Goal: Information Seeking & Learning: Check status

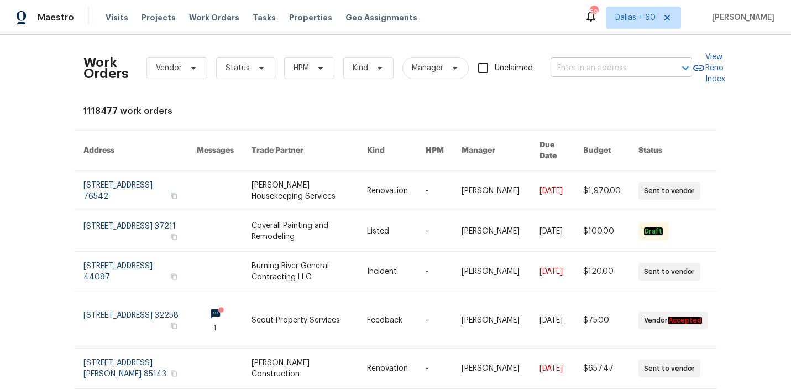
click at [610, 70] on input "text" at bounding box center [606, 68] width 111 height 17
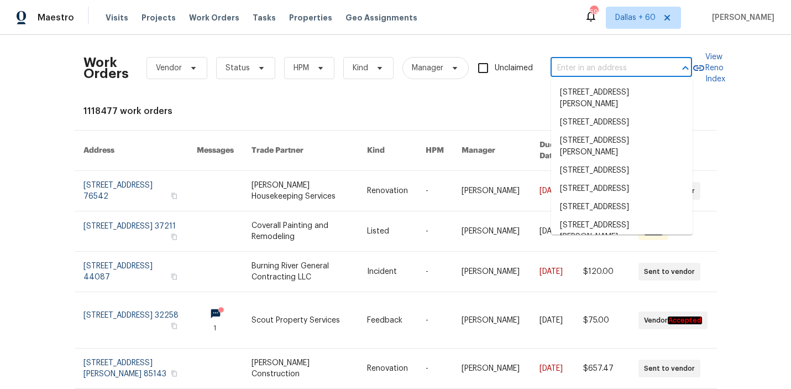
paste input "2508 Royal Troon Dr, Plano, TX 75025"
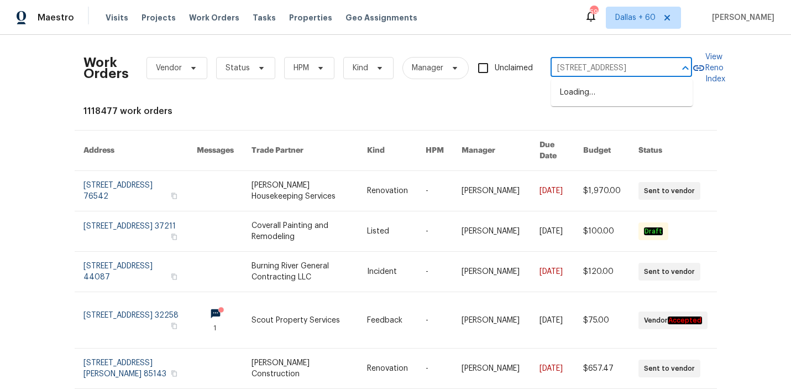
scroll to position [0, 31]
type input "2508 Royal Troon Dr, Plano, TX 75025"
click at [597, 88] on li "2508 Royal Troon Dr, Plano, TX 75025" at bounding box center [622, 93] width 142 height 18
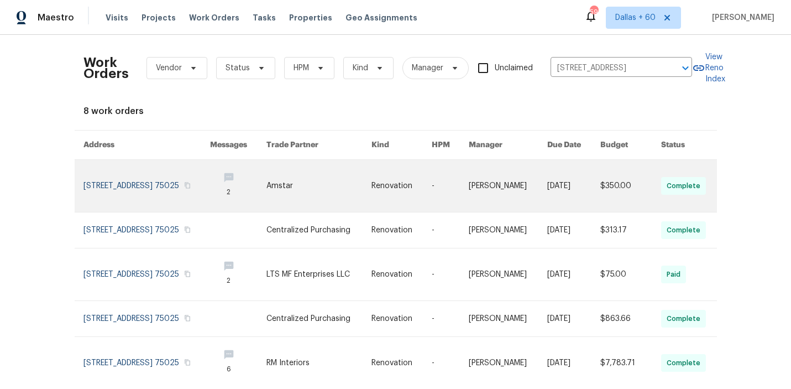
click at [330, 173] on link at bounding box center [319, 186] width 105 height 52
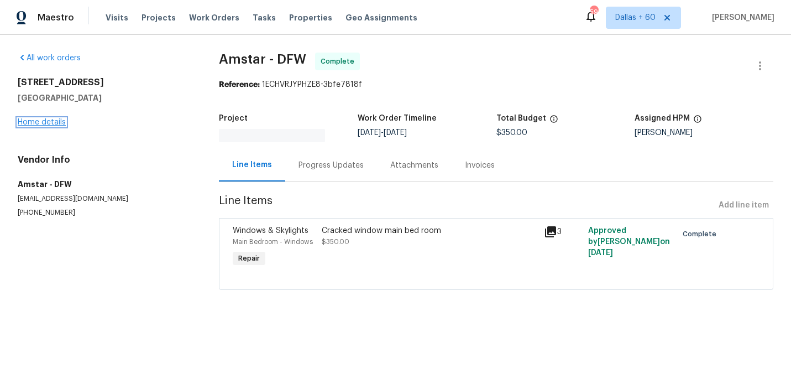
click at [48, 122] on link "Home details" at bounding box center [42, 122] width 48 height 8
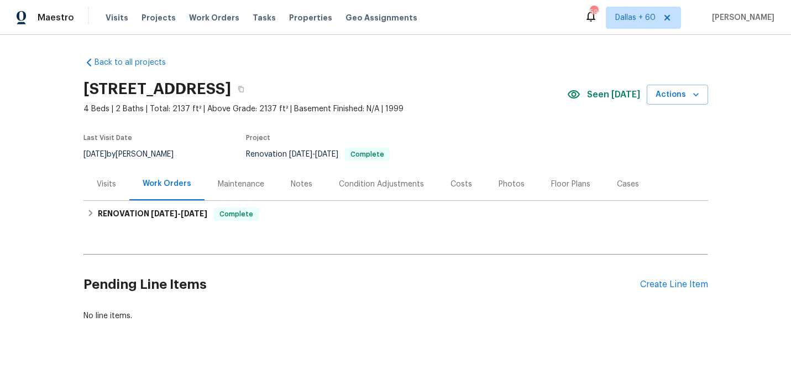
scroll to position [8, 0]
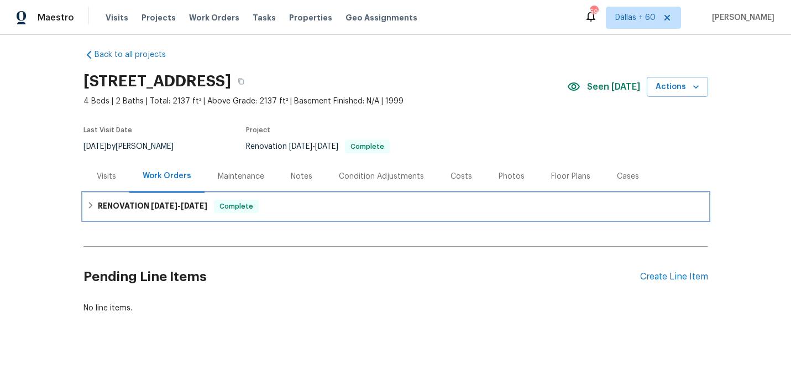
click at [333, 213] on div "RENOVATION 8/18/25 - 9/3/25 Complete" at bounding box center [396, 206] width 625 height 27
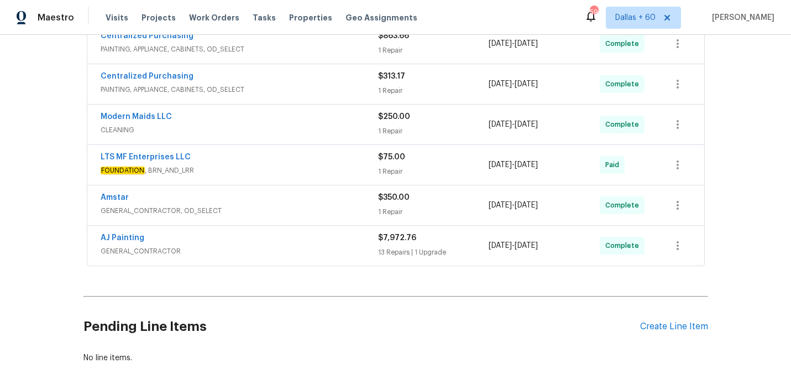
scroll to position [305, 0]
click at [333, 237] on div "AJ Painting" at bounding box center [240, 237] width 278 height 13
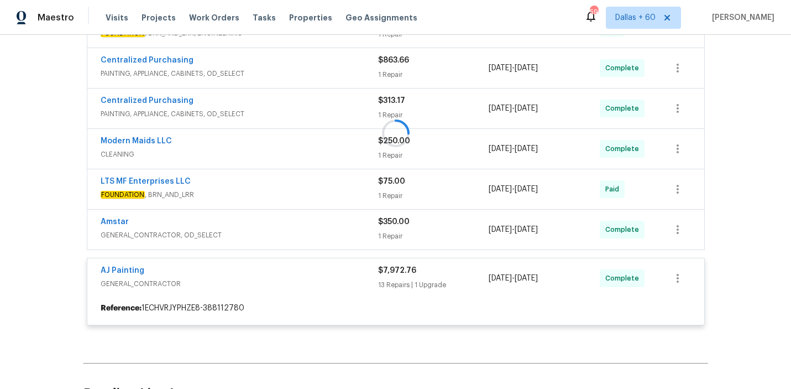
scroll to position [278, 0]
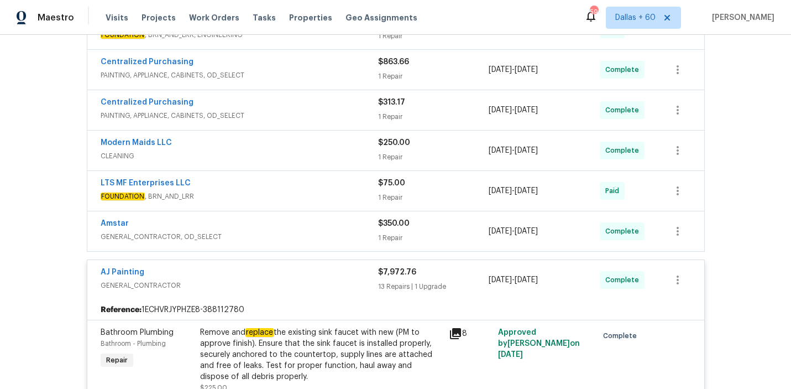
click at [333, 236] on span "GENERAL_CONTRACTOR, OD_SELECT" at bounding box center [240, 236] width 278 height 11
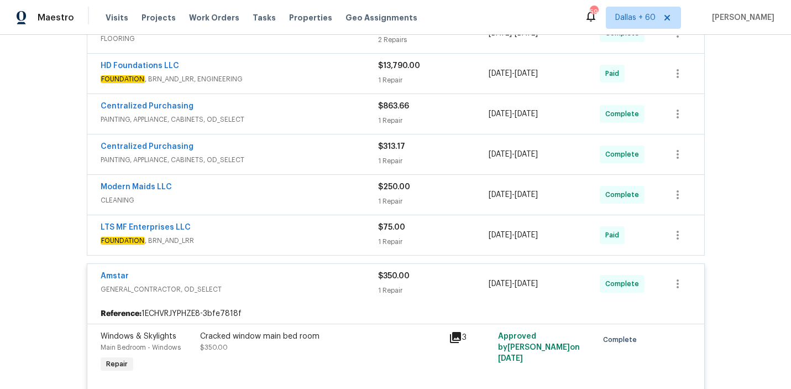
scroll to position [218, 0]
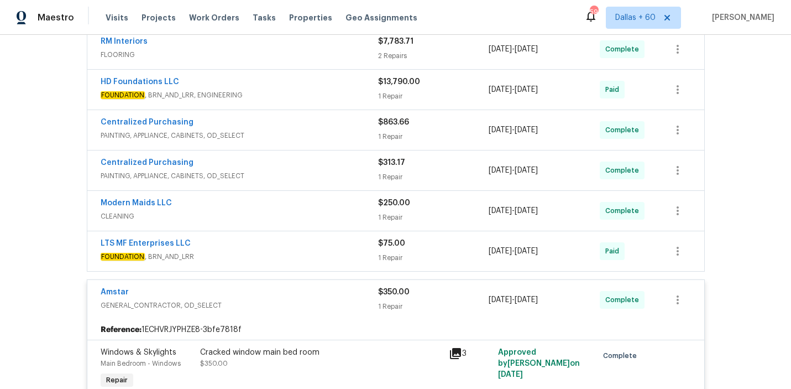
click at [333, 236] on div "LTS MF Enterprises LLC FOUNDATION , BRN_AND_LRR $75.00 1 Repair 8/19/2025 - 9/3…" at bounding box center [395, 251] width 617 height 40
click at [333, 246] on div "LTS MF Enterprises LLC" at bounding box center [240, 244] width 278 height 13
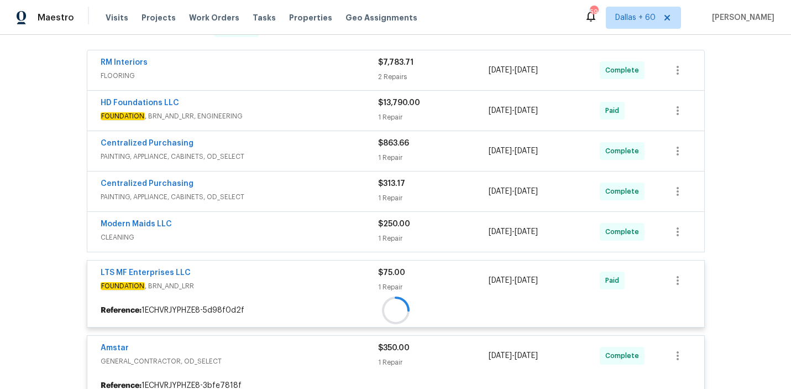
scroll to position [192, 0]
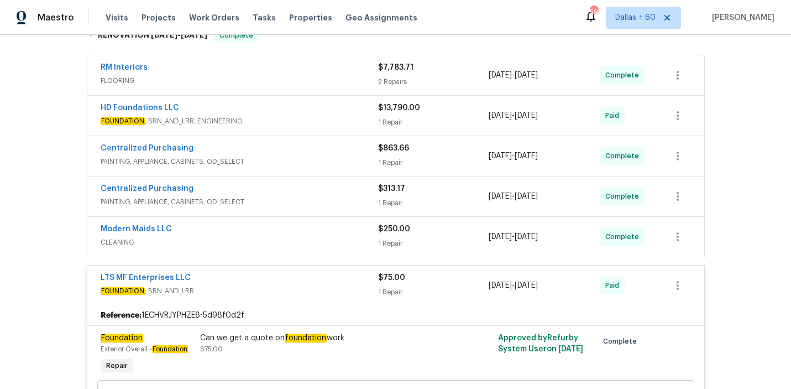
click at [333, 239] on span "CLEANING" at bounding box center [240, 242] width 278 height 11
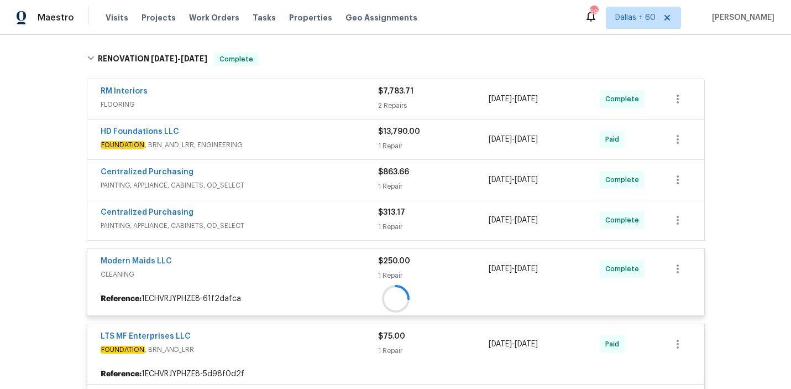
scroll to position [163, 0]
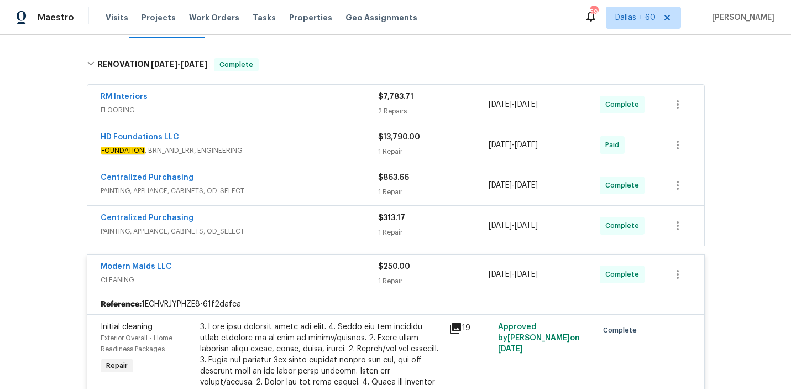
click at [331, 232] on span "PAINTING, APPLIANCE, CABINETS, OD_SELECT" at bounding box center [240, 231] width 278 height 11
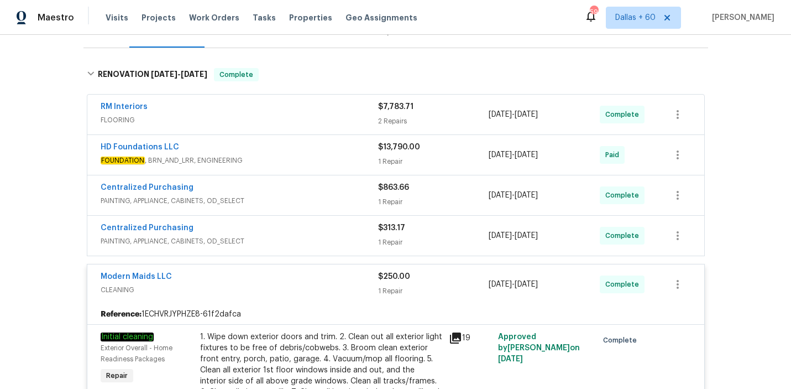
scroll to position [152, 0]
click at [318, 231] on div "Centralized Purchasing" at bounding box center [240, 229] width 278 height 13
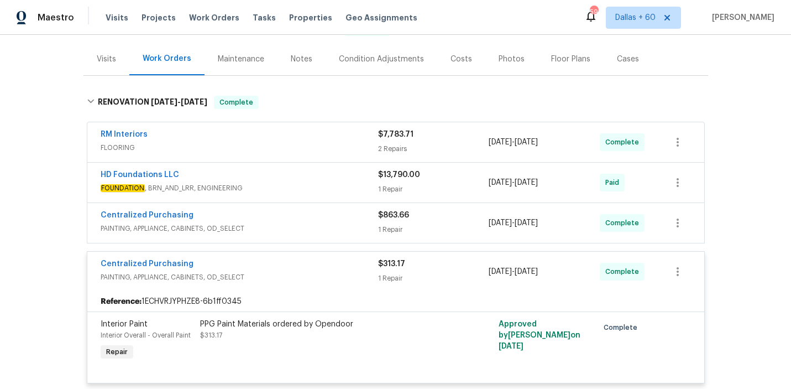
scroll to position [114, 0]
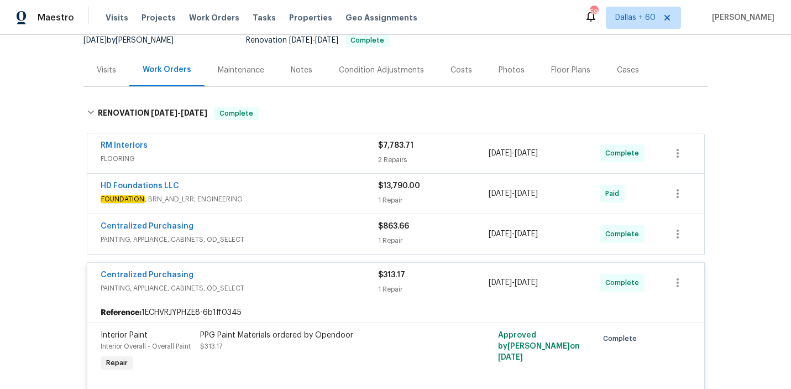
click at [318, 231] on div "Centralized Purchasing" at bounding box center [240, 227] width 278 height 13
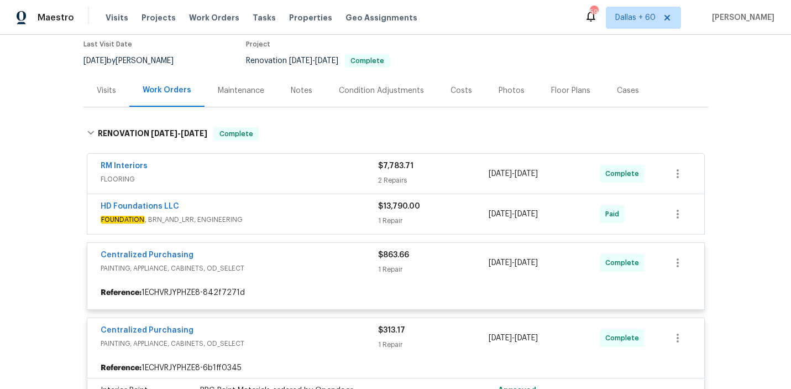
scroll to position [87, 0]
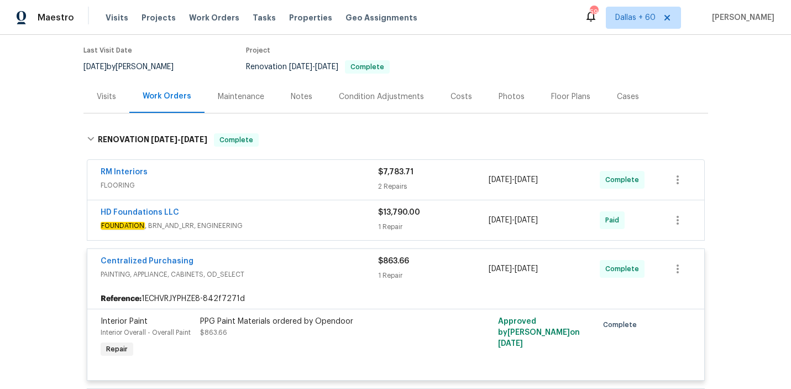
click at [319, 222] on span "FOUNDATION , BRN_AND_LRR, ENGINEERING" at bounding box center [240, 225] width 278 height 11
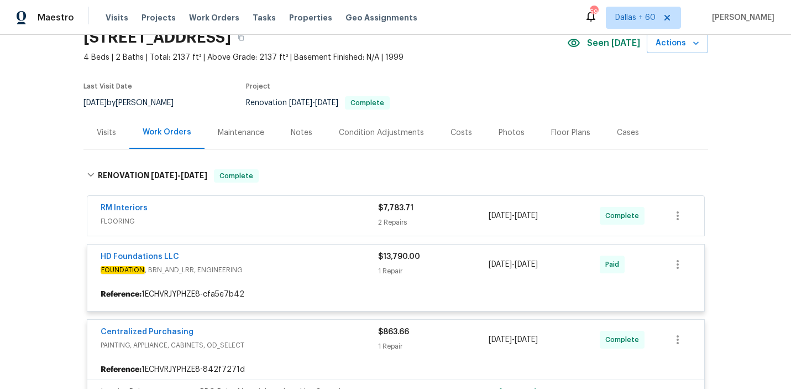
scroll to position [44, 0]
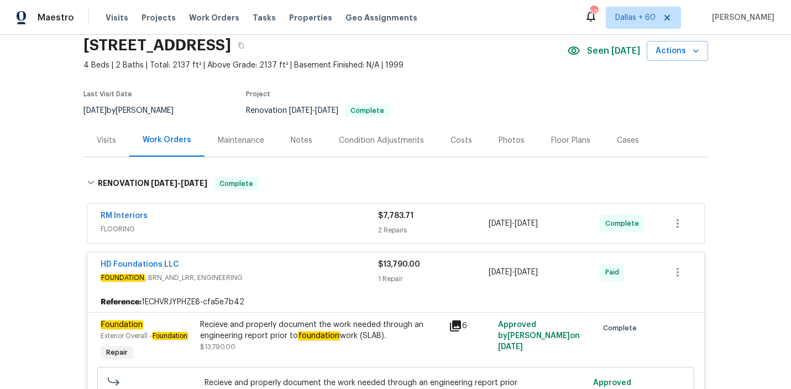
click at [319, 222] on div "RM Interiors" at bounding box center [240, 216] width 278 height 13
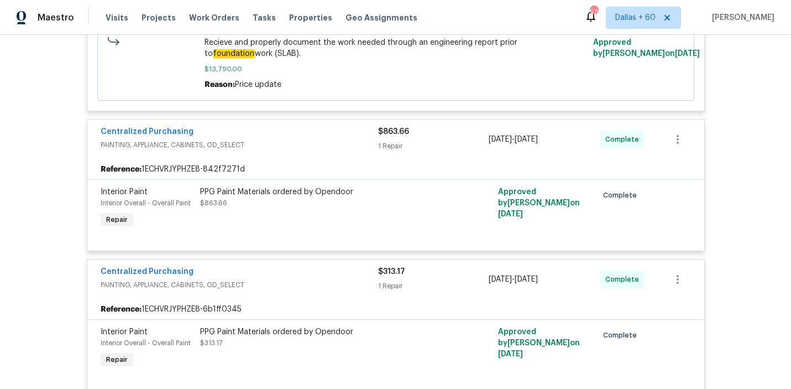
scroll to position [0, 0]
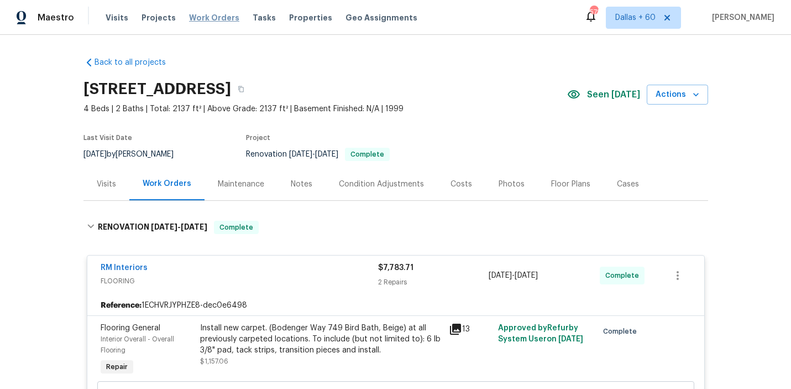
click at [212, 17] on span "Work Orders" at bounding box center [214, 17] width 50 height 11
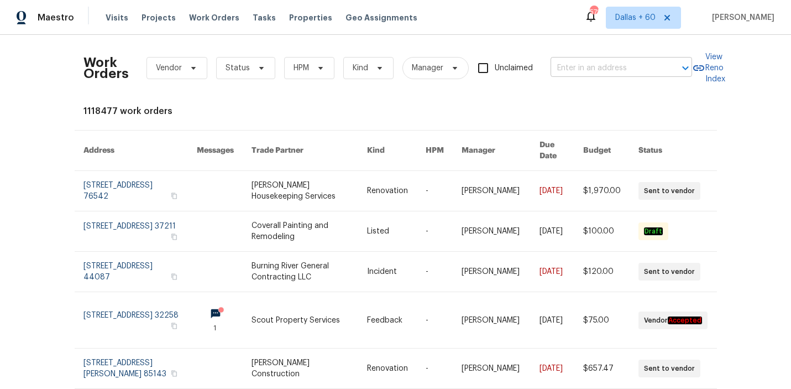
click at [593, 67] on input "text" at bounding box center [606, 68] width 111 height 17
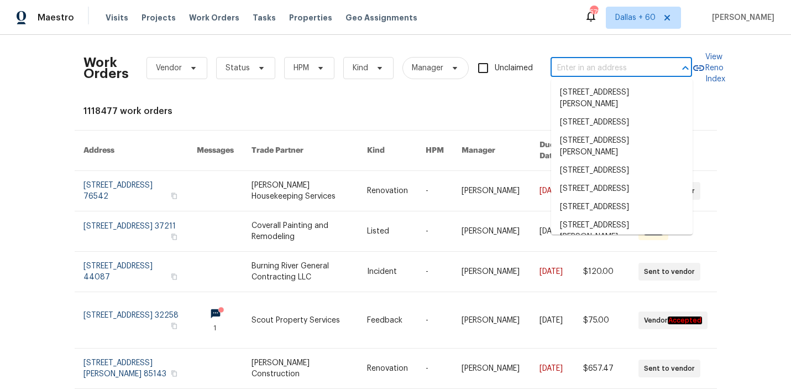
paste input "7087 Spinnaker Blvd, Englewood, FL 34224"
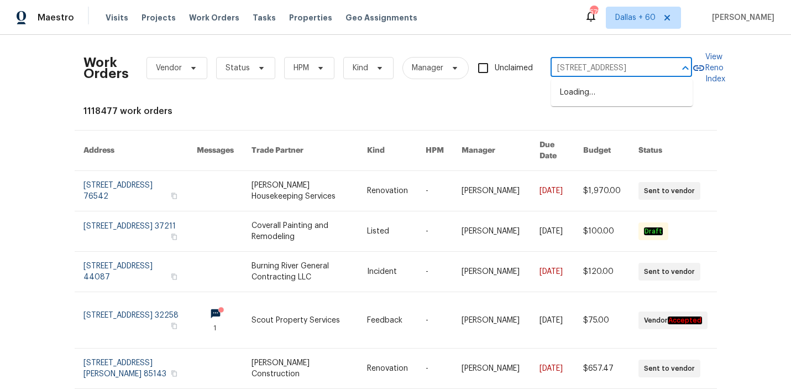
scroll to position [0, 51]
type input "7087 Spinnaker Blvd, Englewood, FL 34224"
click at [590, 98] on li "7087 Spinnaker Blvd, Englewood, FL 34224" at bounding box center [622, 93] width 142 height 18
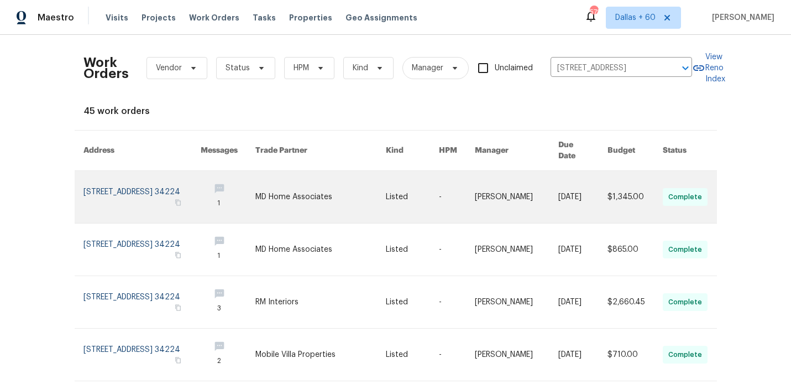
click at [301, 177] on link at bounding box center [321, 197] width 131 height 52
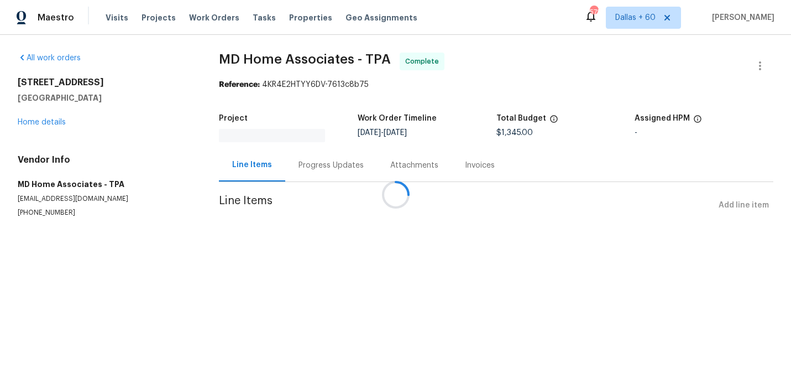
click at [54, 122] on div at bounding box center [395, 194] width 791 height 389
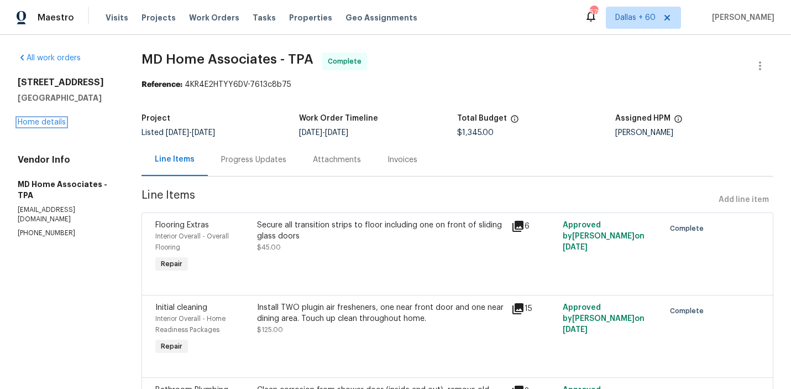
click at [54, 122] on link "Home details" at bounding box center [42, 122] width 48 height 8
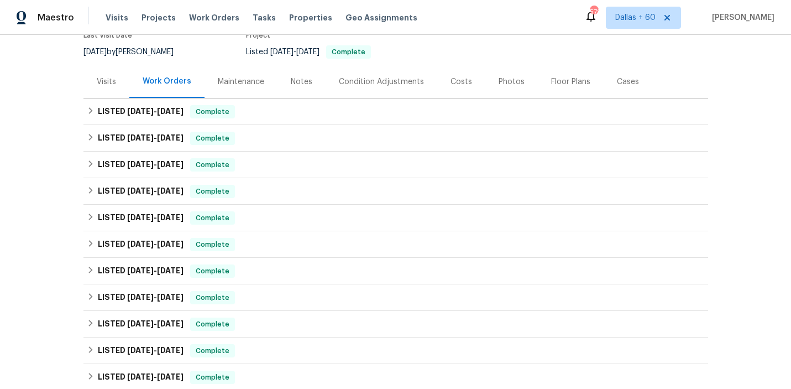
scroll to position [105, 0]
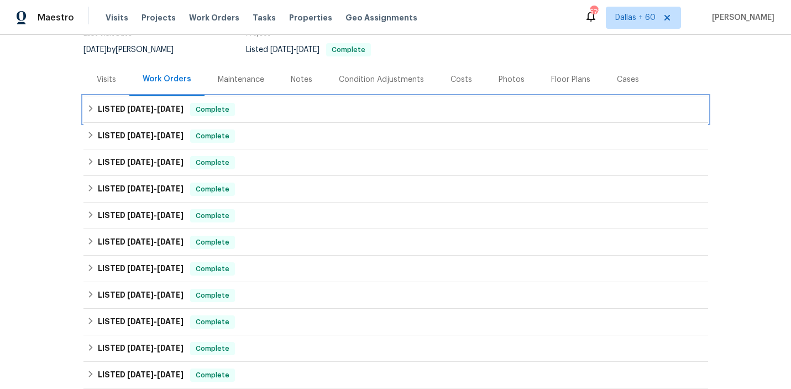
click at [352, 106] on div "LISTED 8/26/25 - 8/29/25 Complete" at bounding box center [396, 109] width 618 height 13
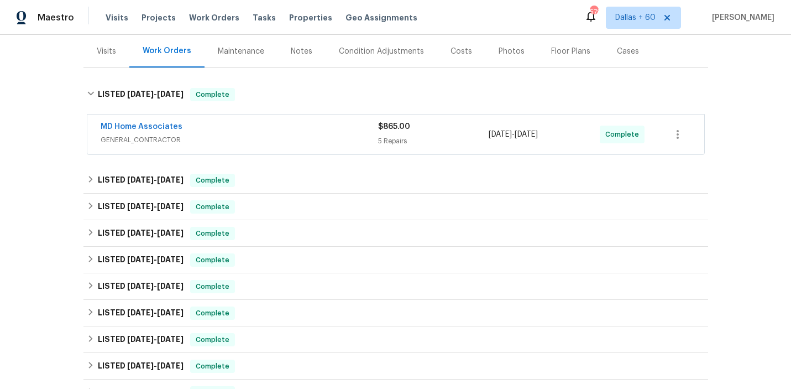
click at [347, 130] on div "MD Home Associates" at bounding box center [240, 127] width 278 height 13
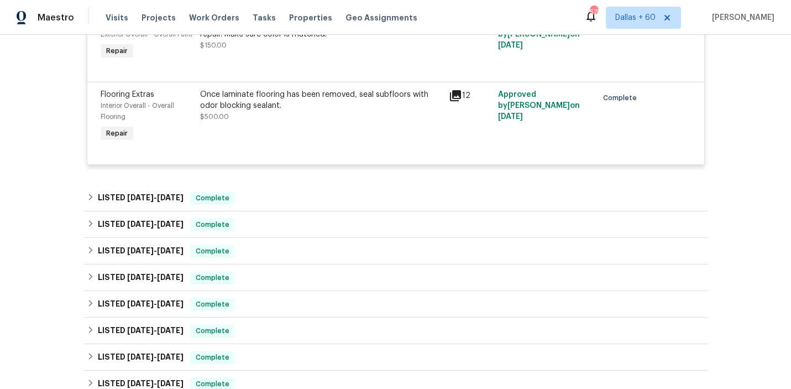
scroll to position [532, 0]
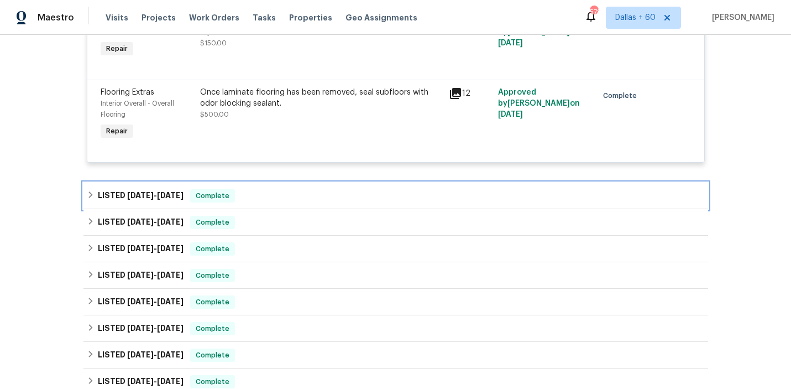
click at [277, 208] on div "LISTED 8/26/25 - 9/6/25 Complete" at bounding box center [396, 196] width 625 height 27
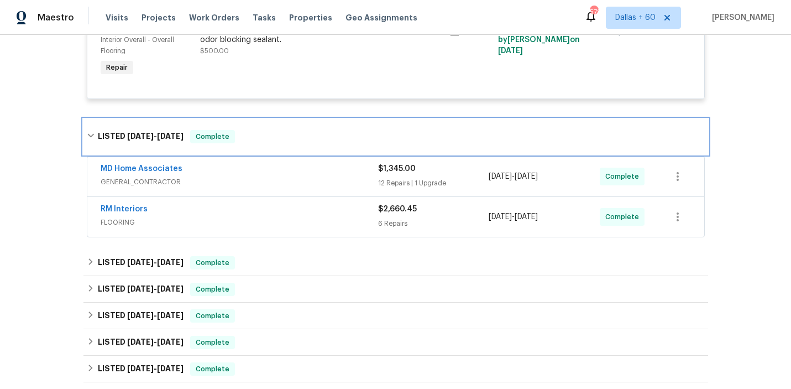
scroll to position [600, 0]
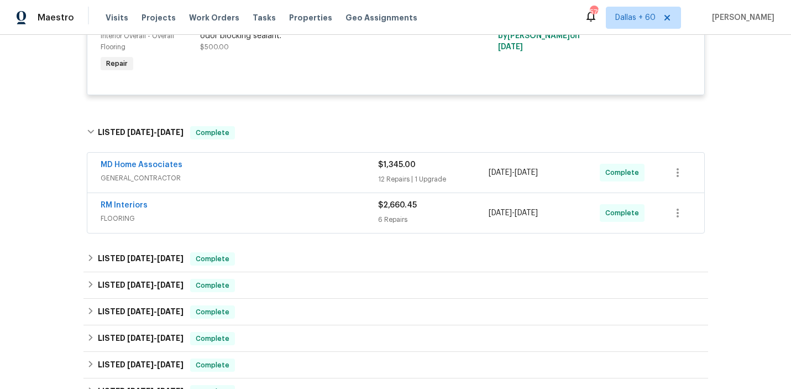
click at [306, 212] on div "RM Interiors" at bounding box center [240, 206] width 278 height 13
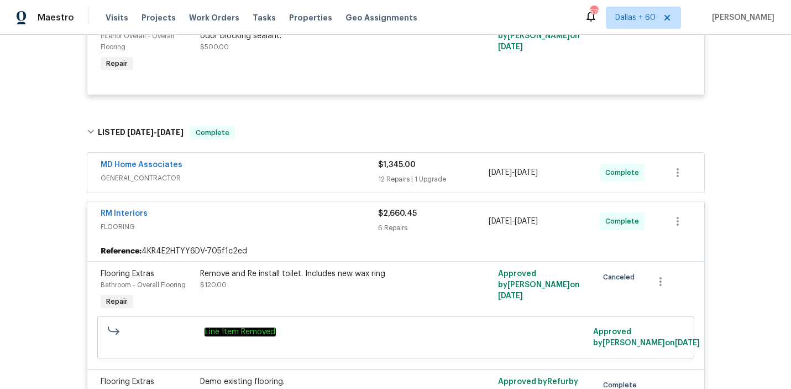
click at [295, 178] on span "GENERAL_CONTRACTOR" at bounding box center [240, 178] width 278 height 11
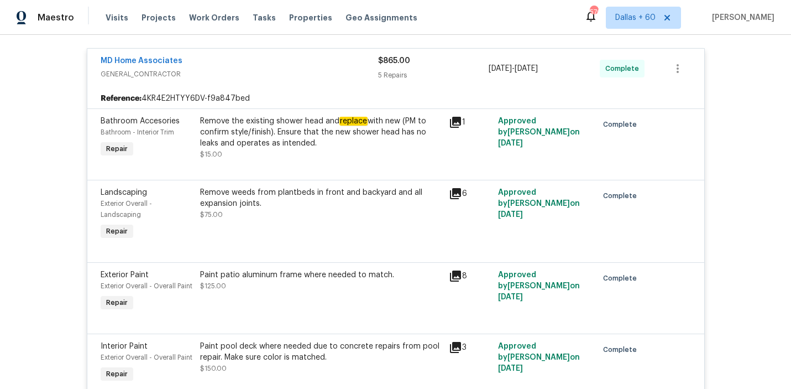
scroll to position [0, 0]
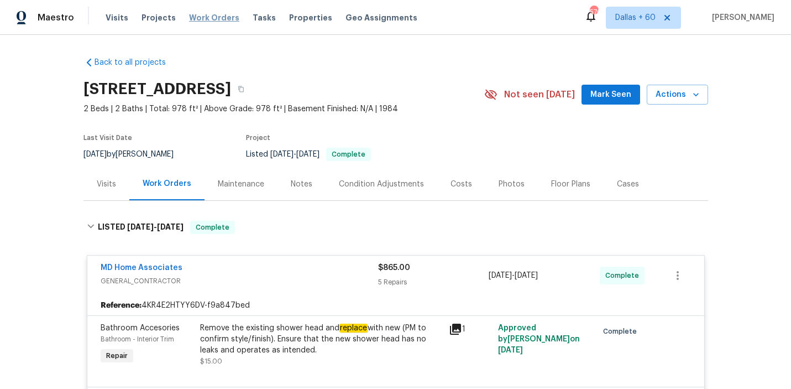
click at [196, 16] on span "Work Orders" at bounding box center [214, 17] width 50 height 11
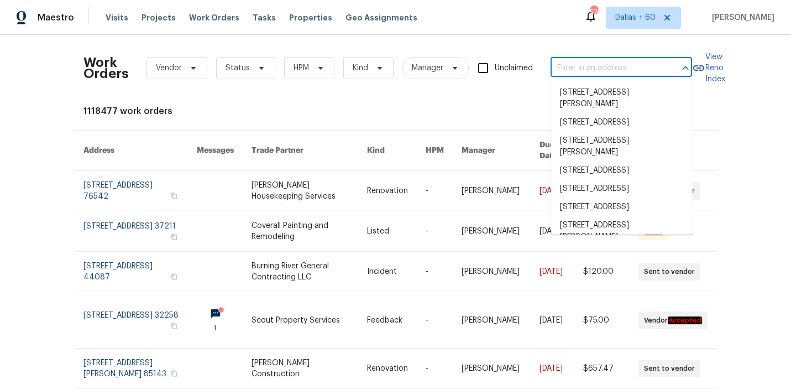
click at [575, 63] on input "text" at bounding box center [606, 68] width 111 height 17
paste input "9003 Willowbrook Cir Bradenton, FL 34212"
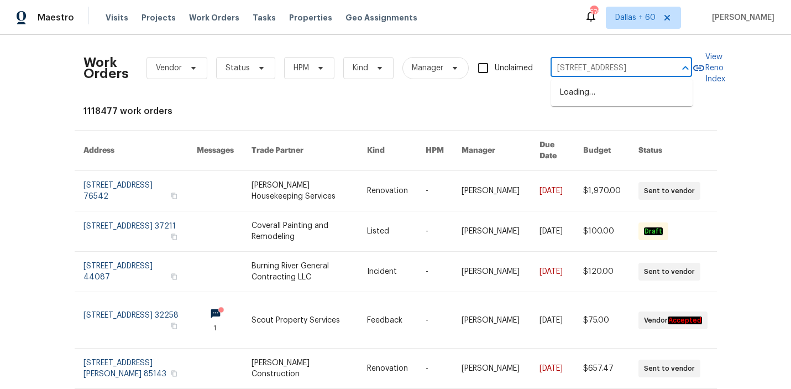
type input "9003 Willowbrook Cir Bradenton, FL 34212"
click at [610, 99] on li "9003 Willowbrook Cir, Bradenton, FL 34212" at bounding box center [622, 93] width 142 height 18
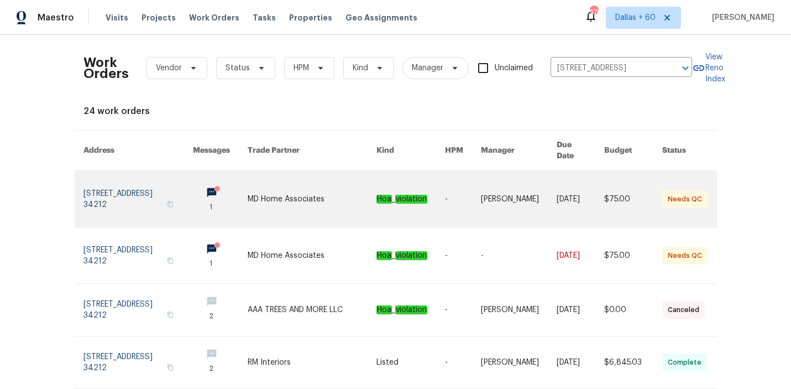
click at [283, 186] on link at bounding box center [312, 199] width 129 height 56
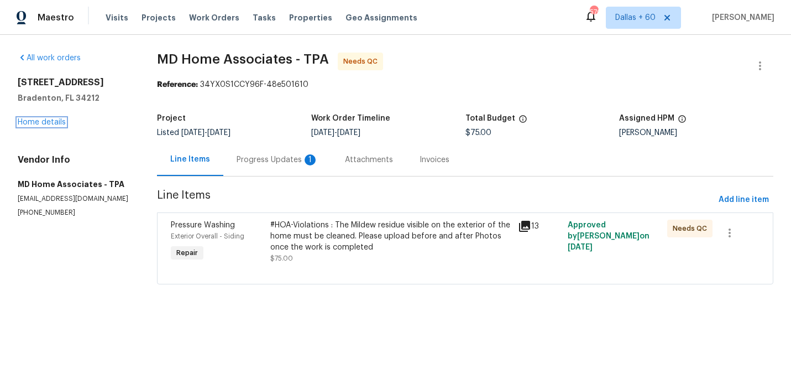
click at [45, 122] on link "Home details" at bounding box center [42, 122] width 48 height 8
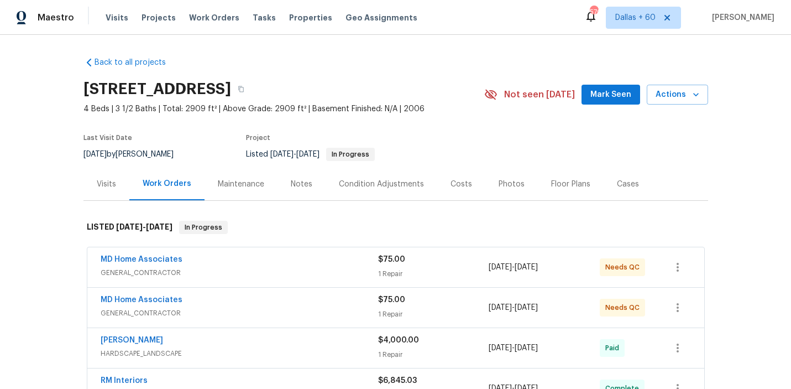
scroll to position [91, 0]
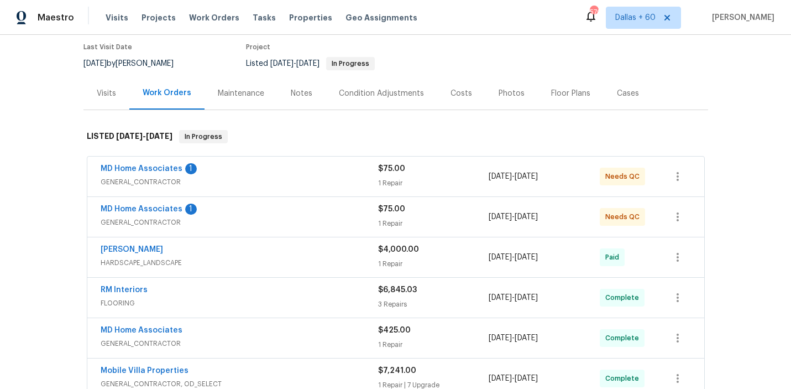
click at [292, 184] on span "GENERAL_CONTRACTOR" at bounding box center [240, 181] width 278 height 11
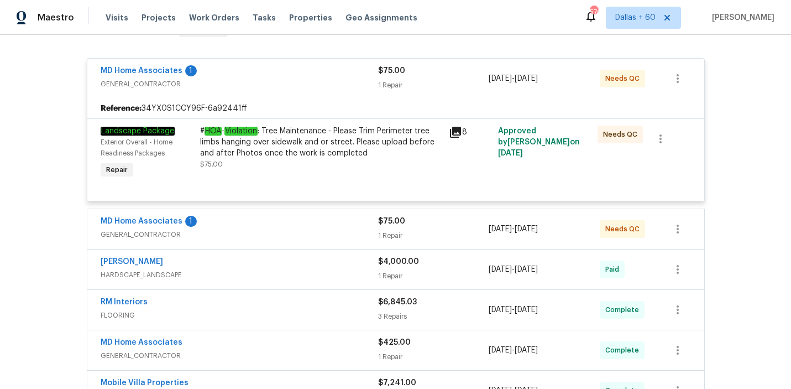
click at [294, 223] on div "MD Home Associates 1" at bounding box center [240, 222] width 278 height 13
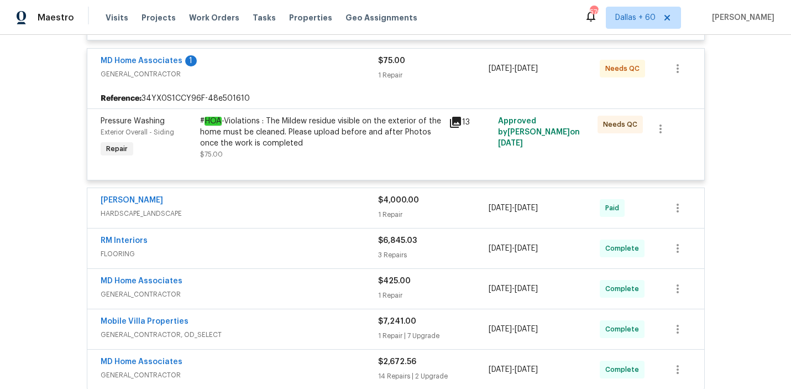
scroll to position [366, 0]
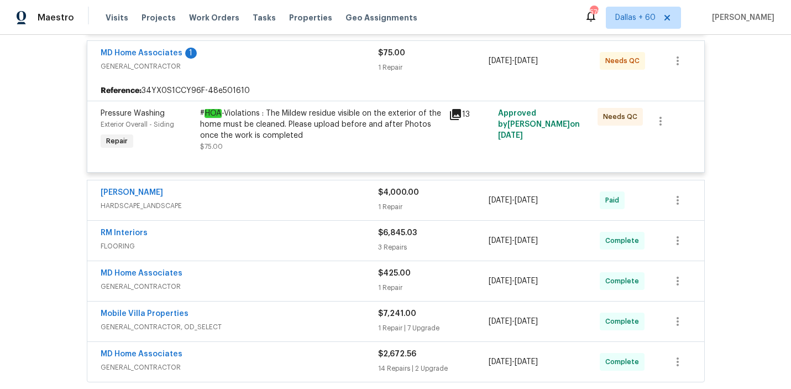
click at [290, 203] on span "HARDSCAPE_LANDSCAPE" at bounding box center [240, 205] width 278 height 11
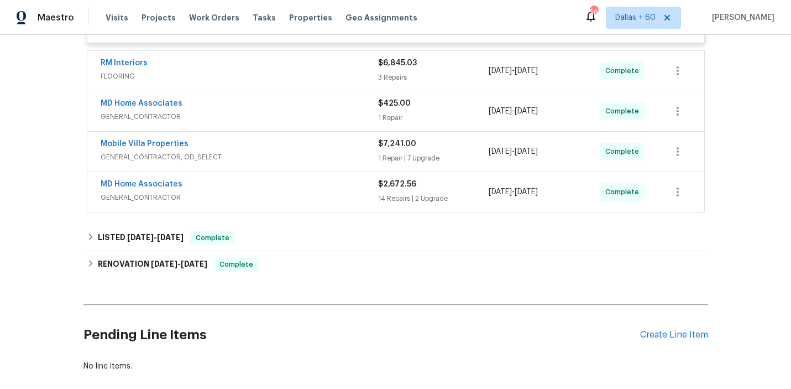
scroll to position [0, 0]
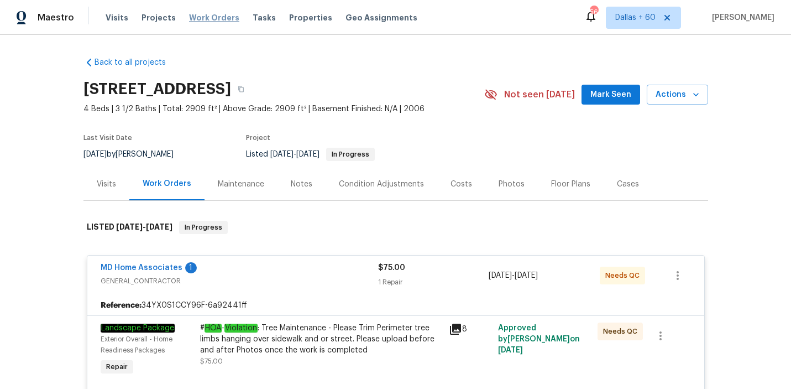
click at [213, 15] on span "Work Orders" at bounding box center [214, 17] width 50 height 11
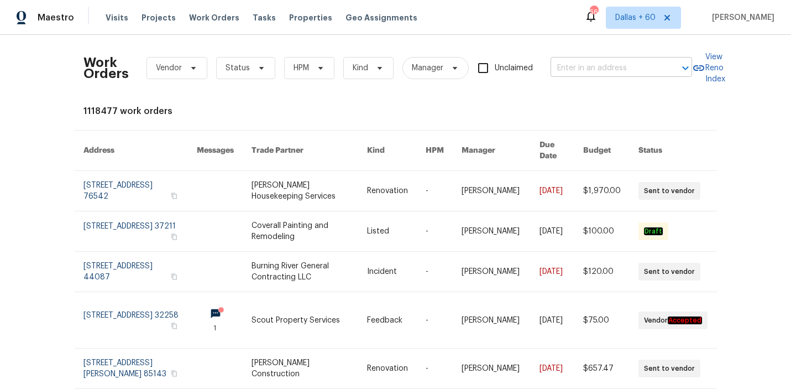
click at [587, 70] on input "text" at bounding box center [606, 68] width 111 height 17
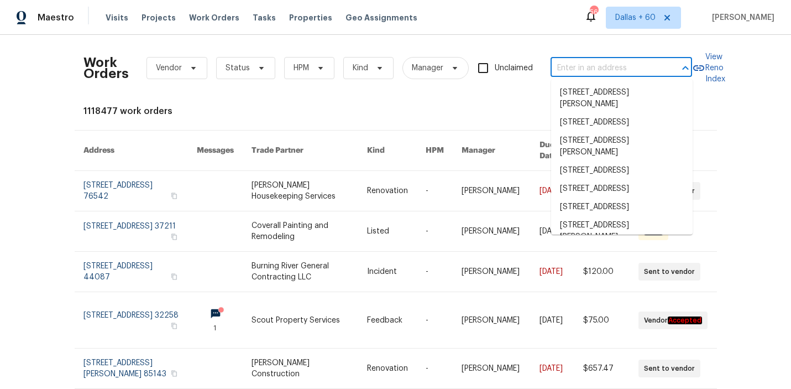
paste input "3055 Nautilus Rd Middleburg, FL 32068"
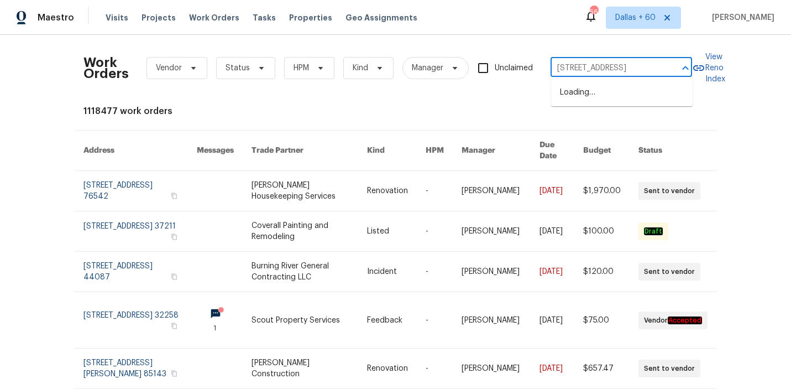
type input "3055 Nautilus Rd Middleburg, FL 32068"
click at [588, 95] on li "3055 Nautilus Rd, Middleburg, FL 32068" at bounding box center [622, 93] width 142 height 18
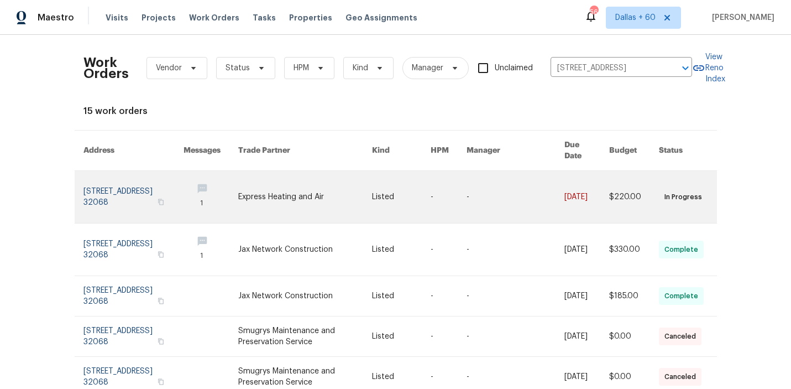
click at [290, 192] on link at bounding box center [304, 197] width 133 height 52
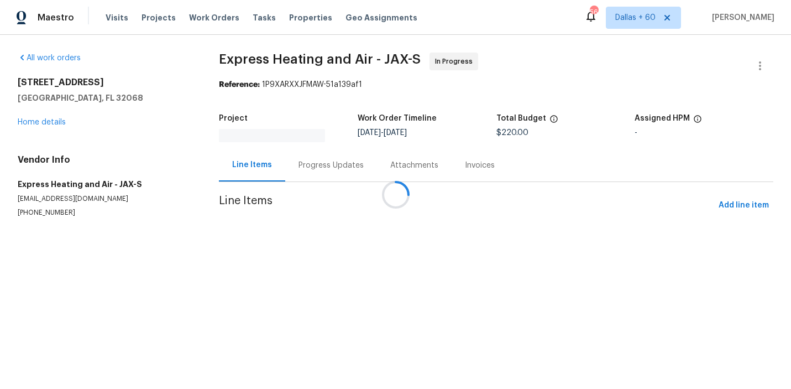
click at [45, 119] on div at bounding box center [395, 194] width 791 height 389
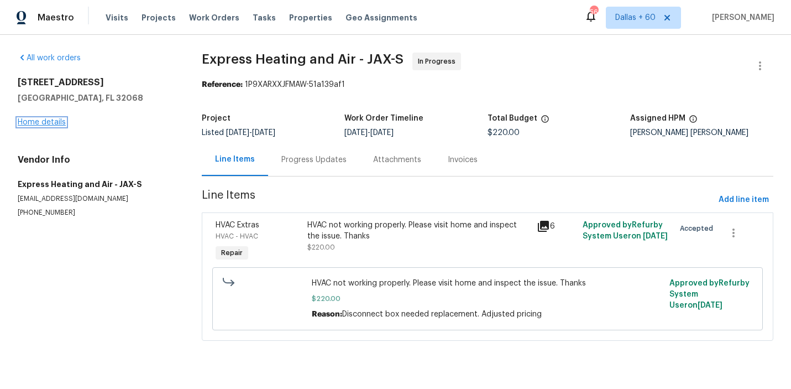
click at [45, 123] on link "Home details" at bounding box center [42, 122] width 48 height 8
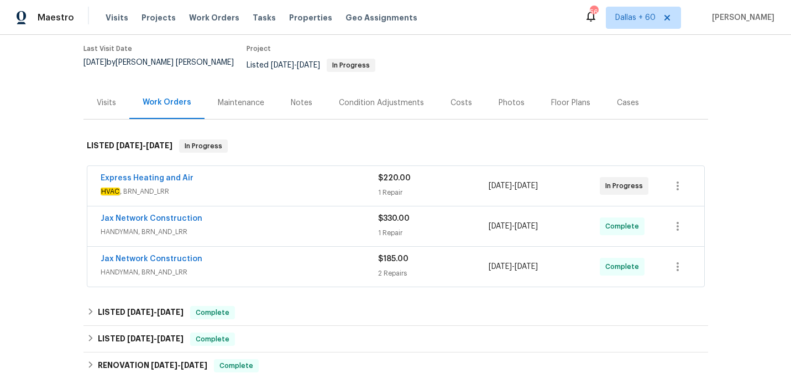
scroll to position [96, 0]
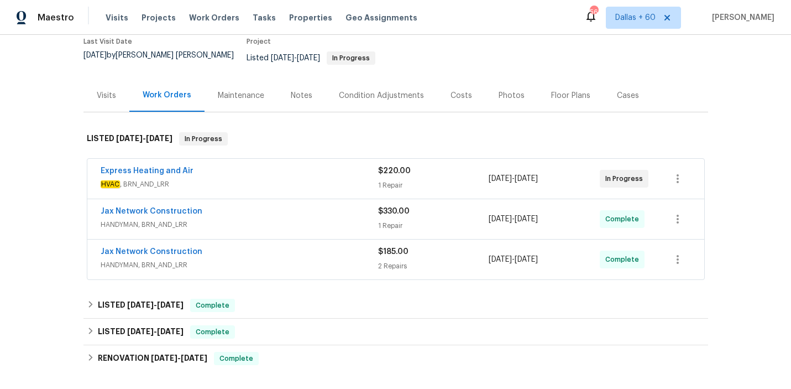
click at [300, 167] on div "Express Heating and Air" at bounding box center [240, 171] width 278 height 13
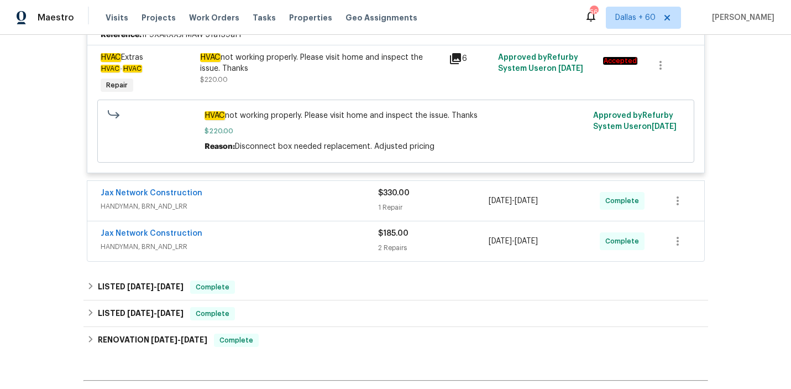
click at [273, 188] on div "Jax Network Construction" at bounding box center [240, 194] width 278 height 13
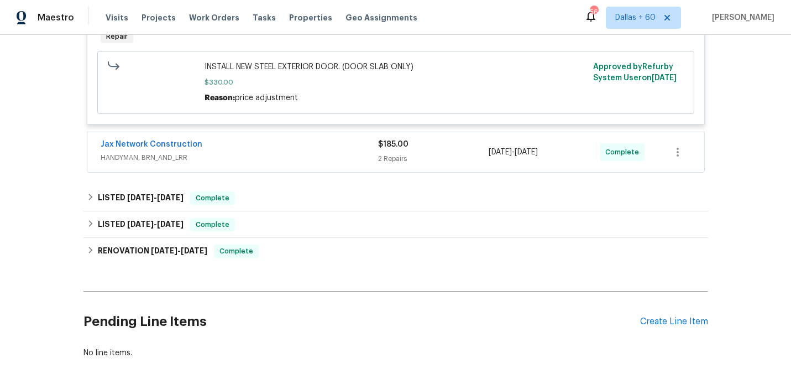
scroll to position [524, 0]
click at [274, 163] on span "HANDYMAN, BRN_AND_LRR" at bounding box center [240, 157] width 278 height 11
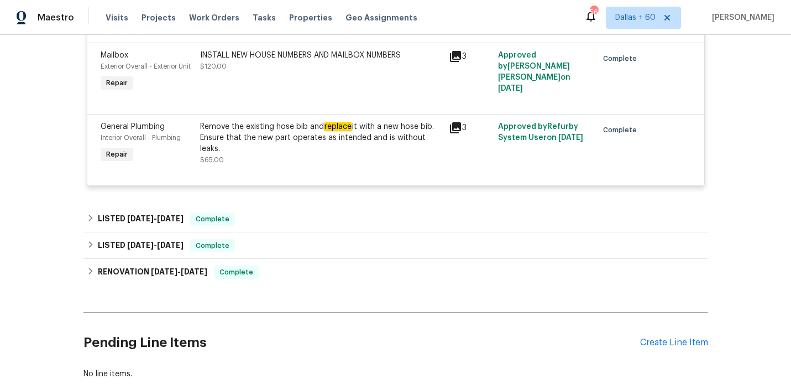
scroll to position [679, 0]
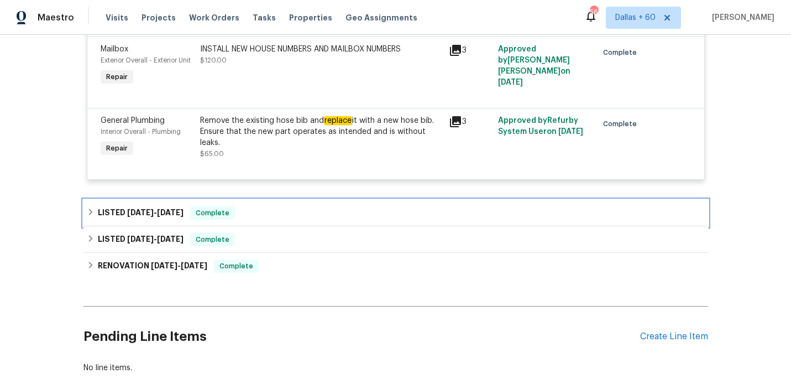
click at [304, 205] on div "LISTED 8/5/25 - 8/7/25 Complete" at bounding box center [396, 213] width 625 height 27
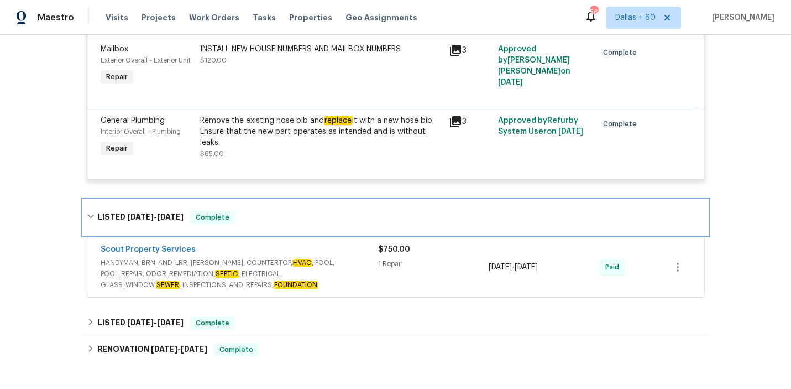
scroll to position [736, 0]
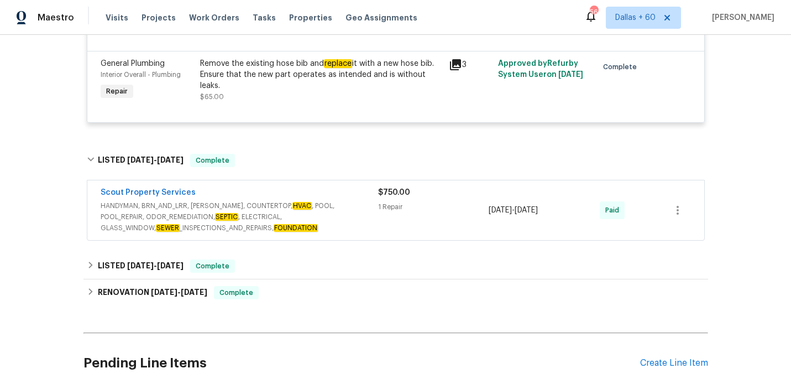
click at [367, 215] on span "HANDYMAN, BRN_AND_LRR, WELLS, COUNTERTOP, HVAC , POOL, POOL_REPAIR, ODOR_REMEDI…" at bounding box center [240, 216] width 278 height 33
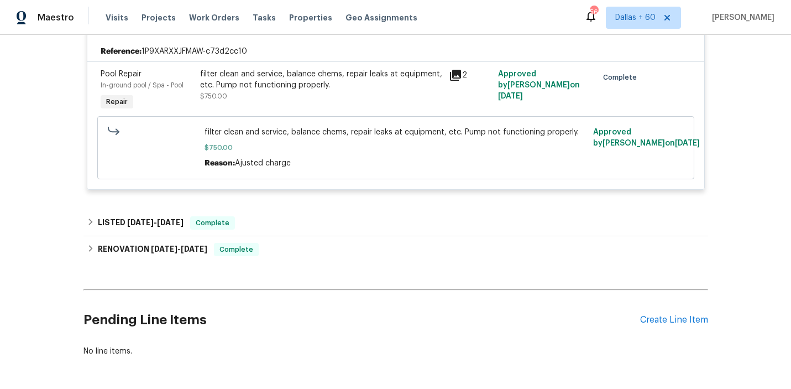
scroll to position [944, 0]
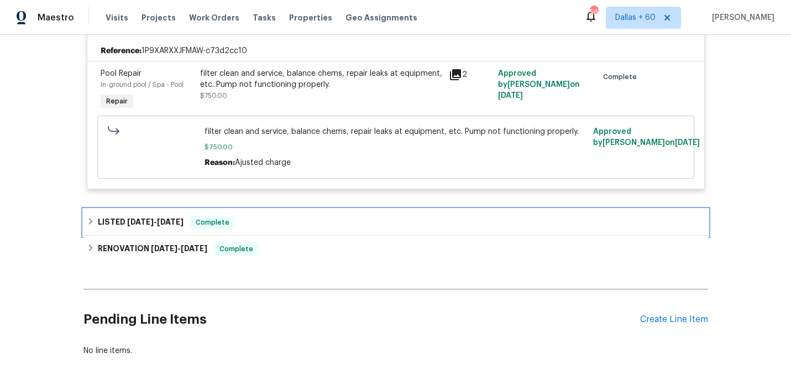
click at [306, 217] on div "LISTED 5/14/25 - 5/15/25 Complete" at bounding box center [396, 222] width 625 height 27
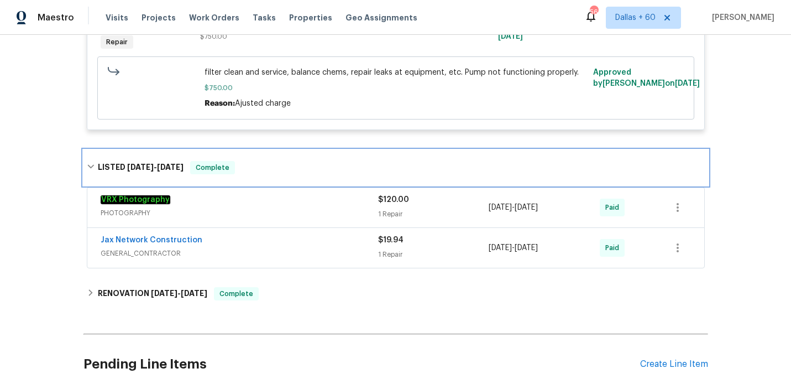
scroll to position [1004, 0]
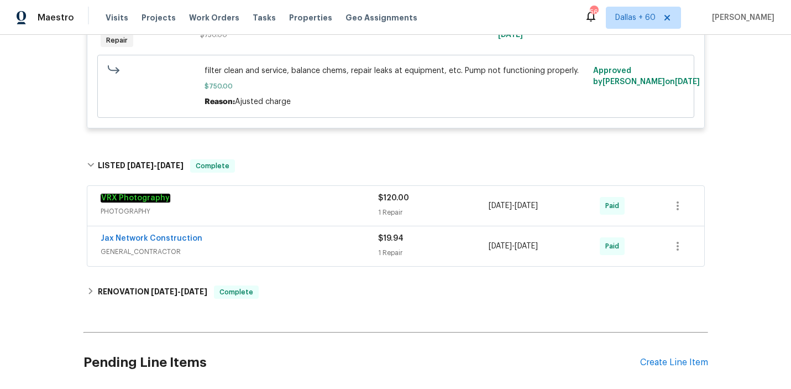
click at [270, 256] on span "GENERAL_CONTRACTOR" at bounding box center [240, 251] width 278 height 11
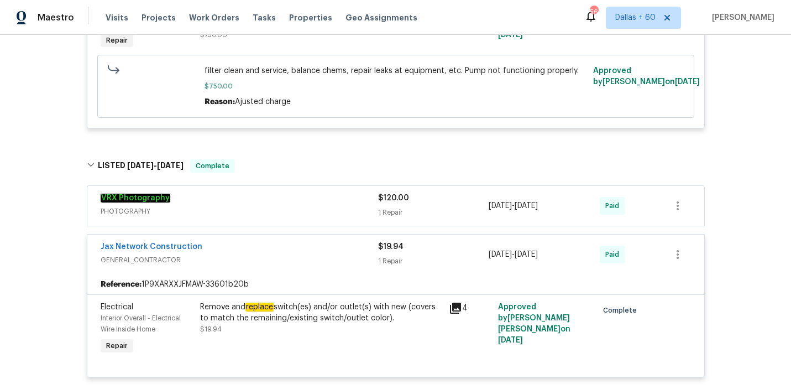
click at [283, 205] on div "VRX Photography" at bounding box center [240, 198] width 278 height 13
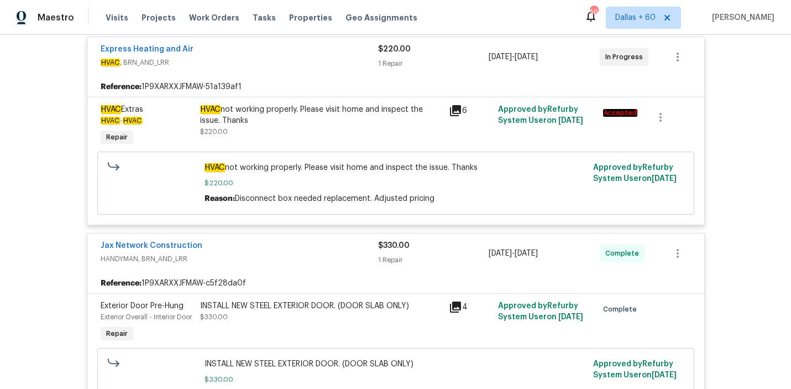
scroll to position [0, 0]
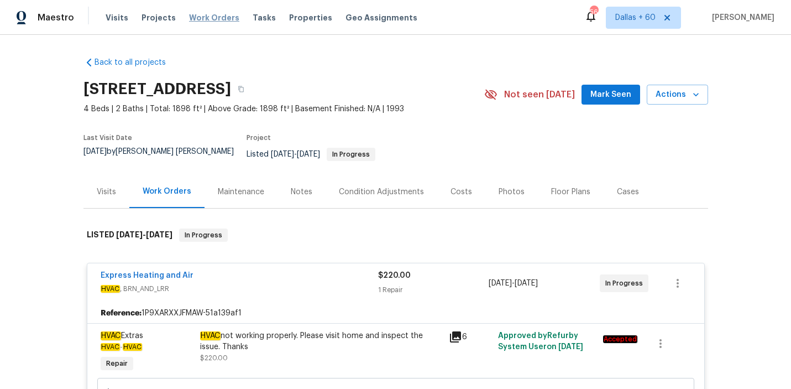
click at [204, 17] on span "Work Orders" at bounding box center [214, 17] width 50 height 11
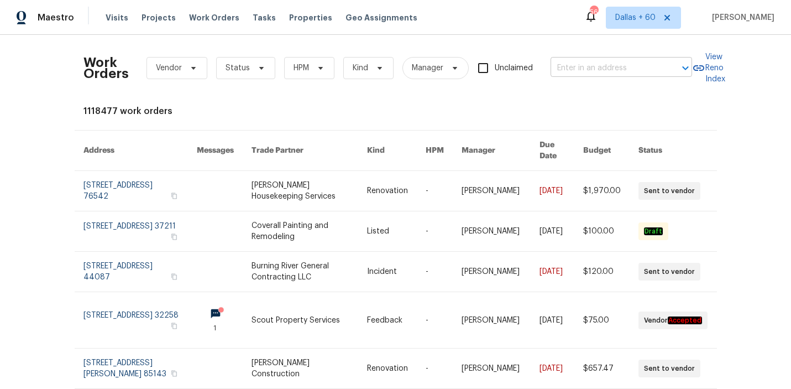
click at [597, 64] on input "text" at bounding box center [606, 68] width 111 height 17
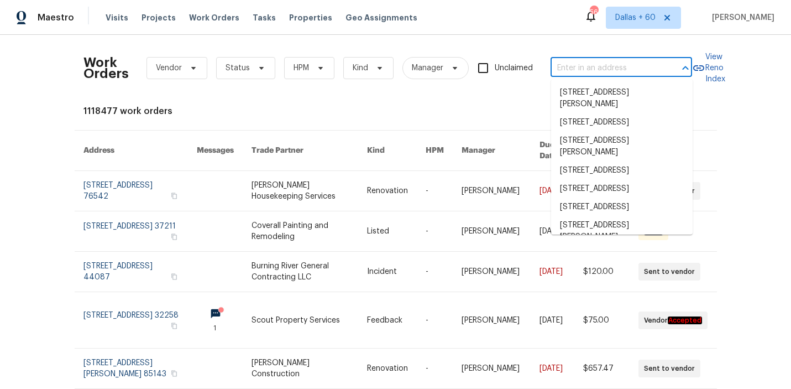
paste input "2642 49th St N Saint Petersburg, FL 33710"
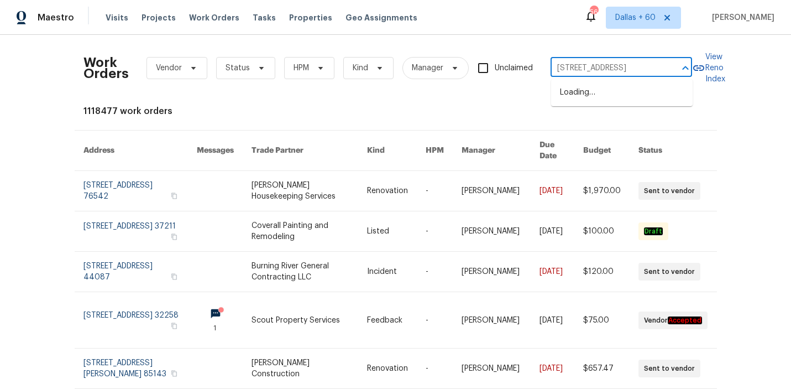
type input "2642 49th St N Saint Petersburg, FL 33710"
click at [599, 96] on li "2642 49th St N, Saint Petersburg, FL 33710" at bounding box center [622, 93] width 142 height 18
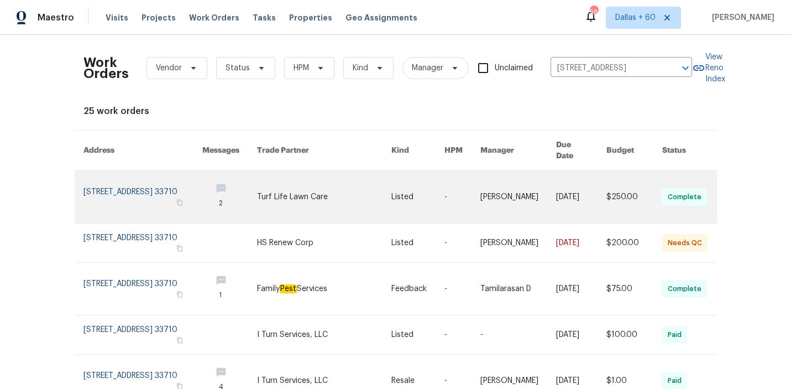
click at [232, 174] on link at bounding box center [229, 197] width 55 height 52
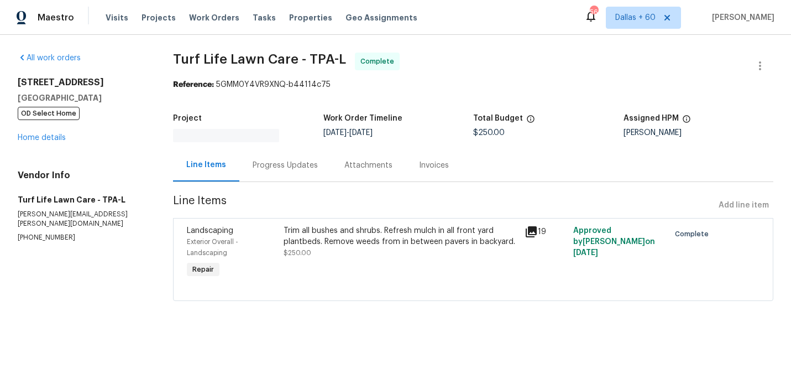
click at [34, 122] on div "2642 49th St N Saint Petersburg, FL 33710 OD Select Home Home details" at bounding box center [82, 110] width 129 height 66
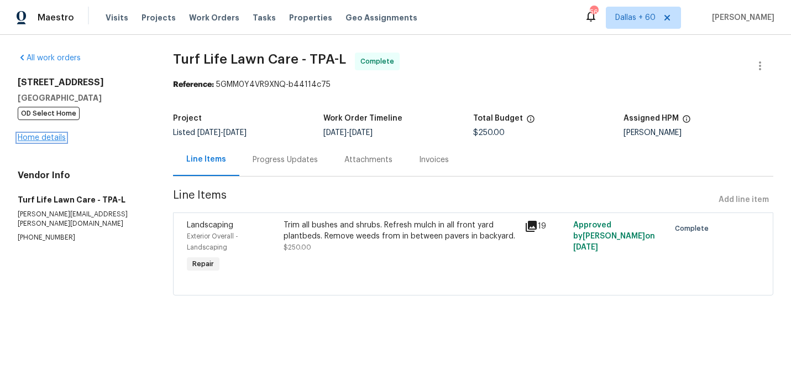
click at [37, 134] on link "Home details" at bounding box center [42, 138] width 48 height 8
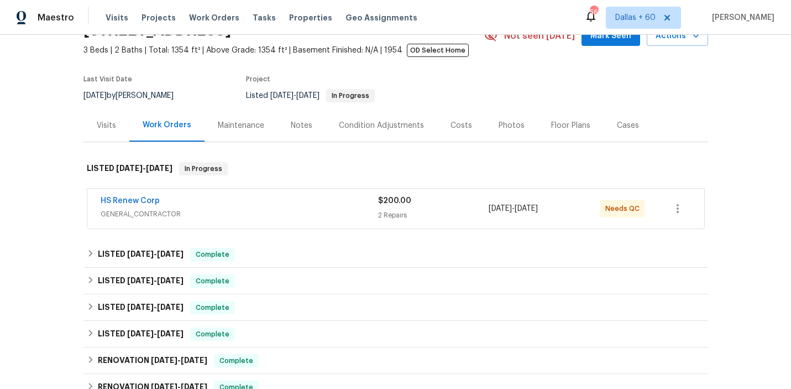
click at [303, 208] on div "HS Renew Corp" at bounding box center [240, 201] width 278 height 13
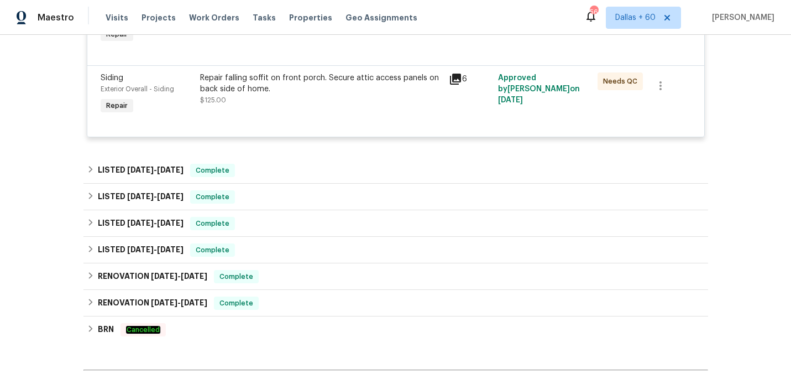
scroll to position [337, 0]
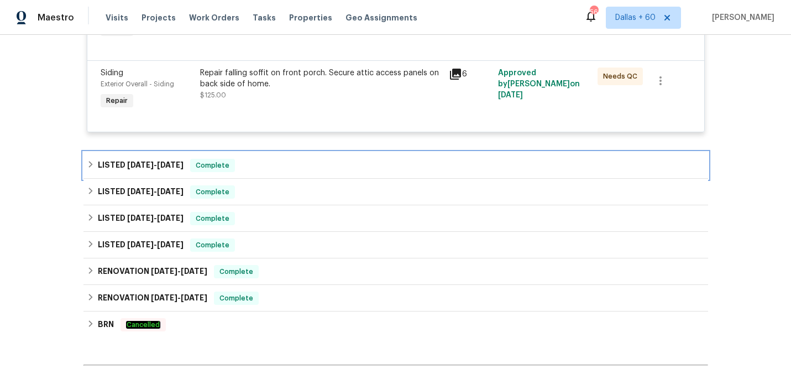
click at [327, 165] on div "LISTED 8/14/25 - 8/19/25 Complete" at bounding box center [396, 165] width 618 height 13
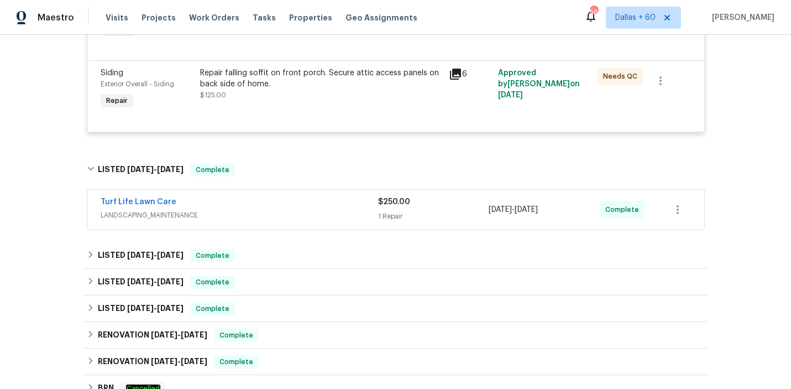
click at [317, 214] on span "LANDSCAPING_MAINTENANCE" at bounding box center [240, 215] width 278 height 11
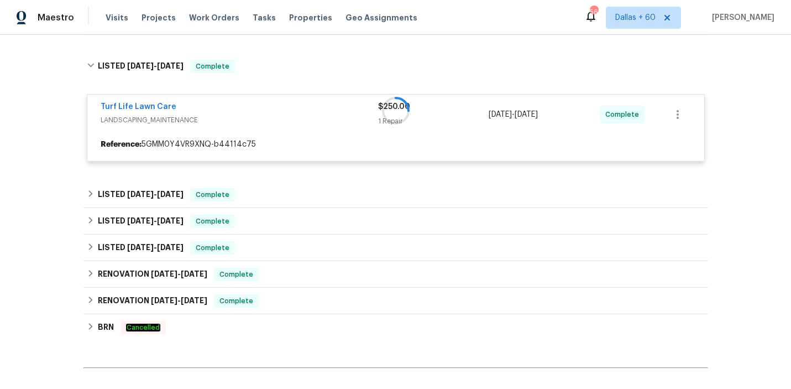
scroll to position [445, 0]
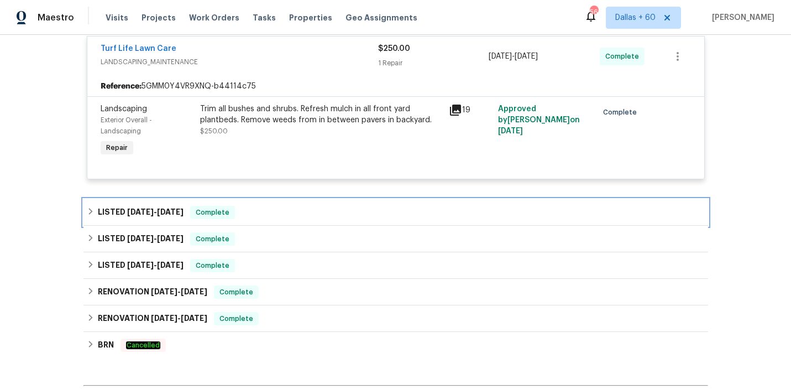
click at [317, 214] on div "LISTED 4/10/25 - 8/12/25 Complete" at bounding box center [396, 212] width 618 height 13
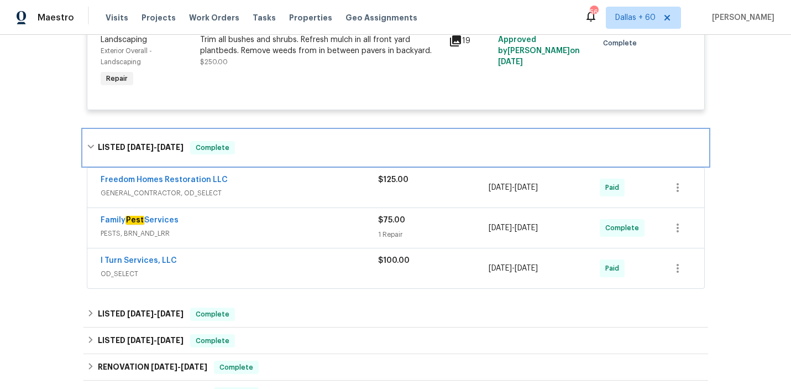
scroll to position [569, 0]
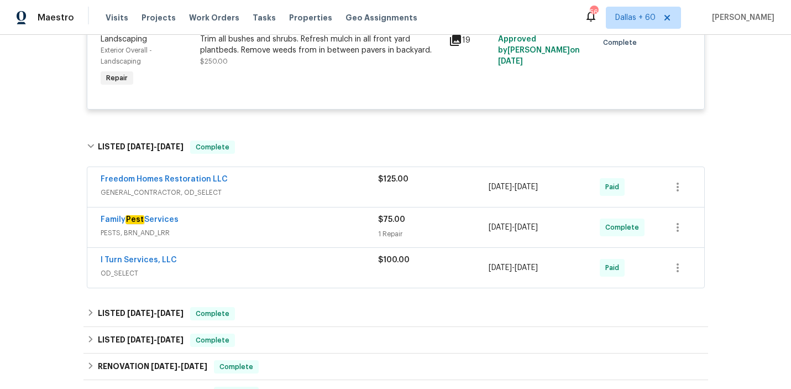
click at [306, 264] on div "I Turn Services, LLC" at bounding box center [240, 260] width 278 height 13
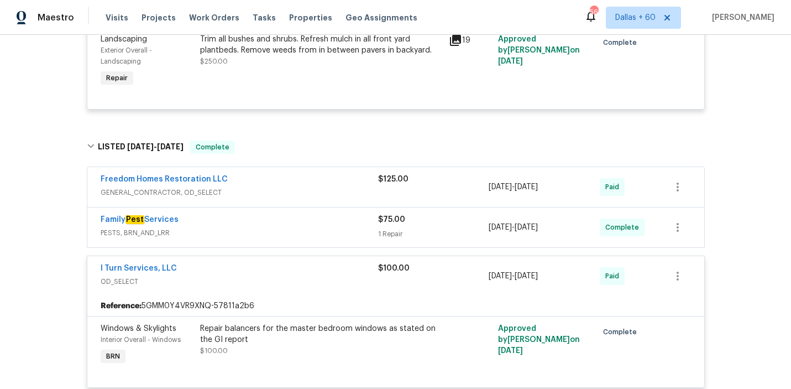
click at [291, 231] on span "PESTS, BRN_AND_LRR" at bounding box center [240, 232] width 278 height 11
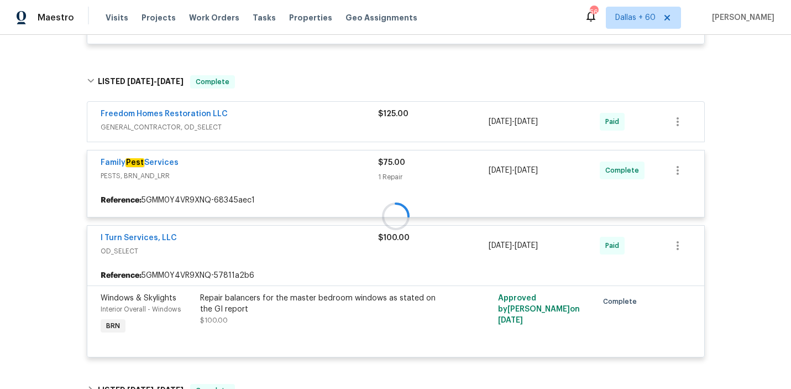
scroll to position [644, 0]
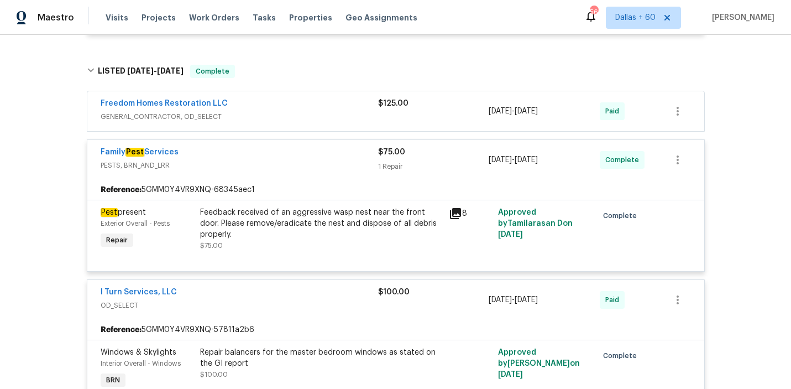
click at [290, 113] on span "GENERAL_CONTRACTOR, OD_SELECT" at bounding box center [240, 116] width 278 height 11
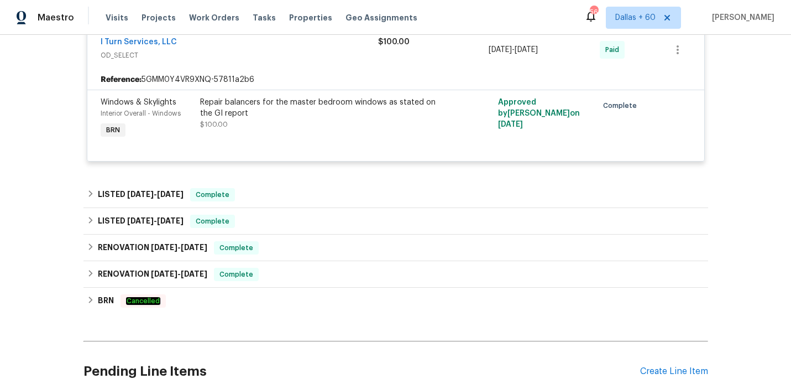
scroll to position [1064, 0]
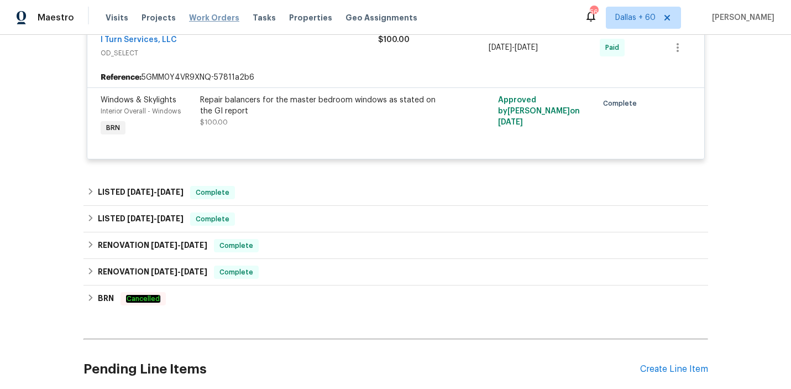
click at [194, 17] on span "Work Orders" at bounding box center [214, 17] width 50 height 11
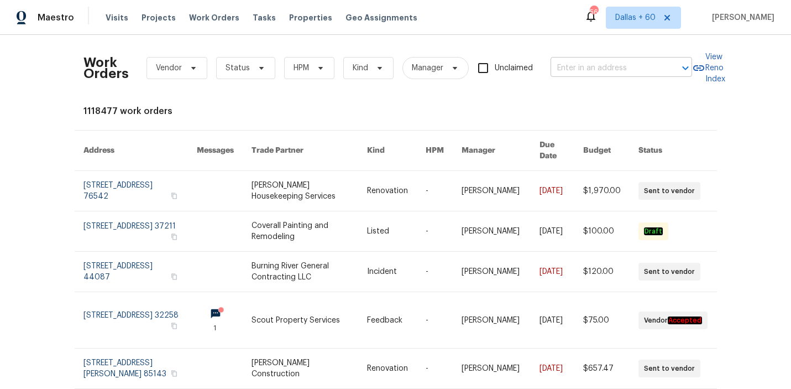
click at [572, 72] on input "text" at bounding box center [606, 68] width 111 height 17
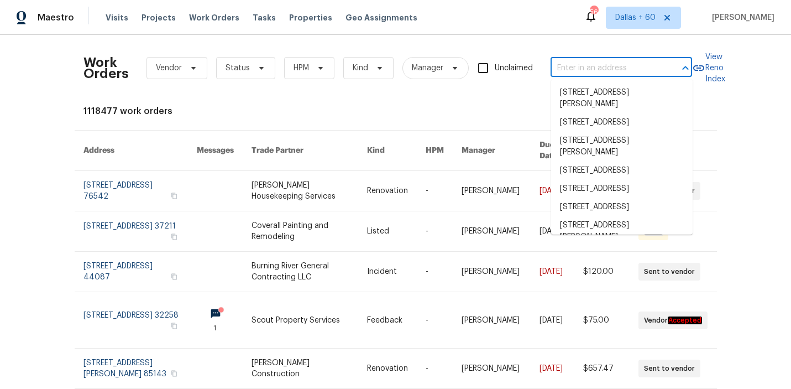
paste input "925 Siena Dr, Southlake, TX 76092"
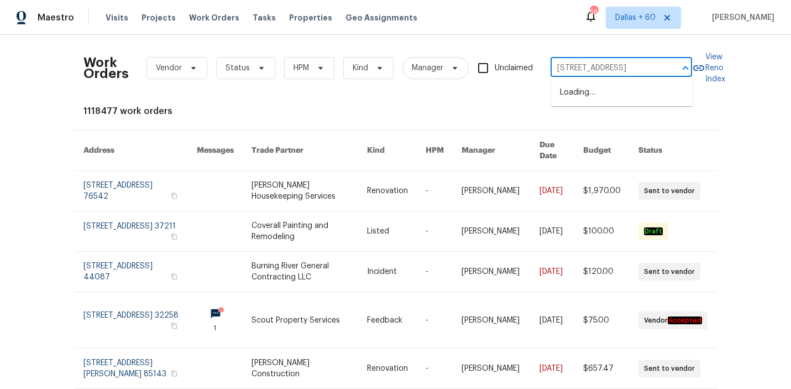
scroll to position [0, 20]
type input "925 Siena Dr, Southlake, TX 76092"
click at [580, 95] on li "925 Siena Dr, Southlake, TX 76092" at bounding box center [622, 93] width 142 height 18
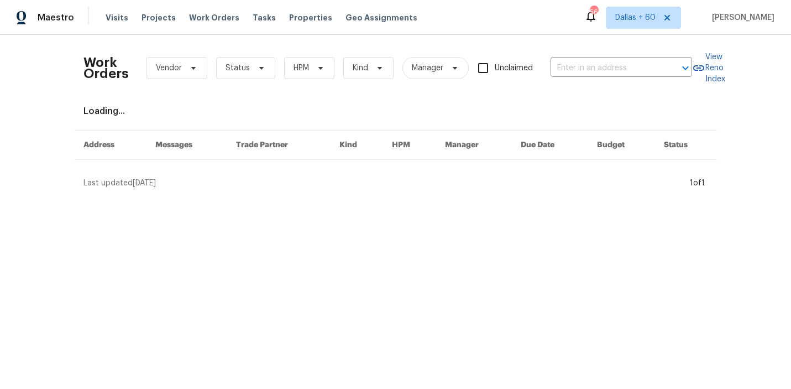
type input "925 Siena Dr, Southlake, TX 76092"
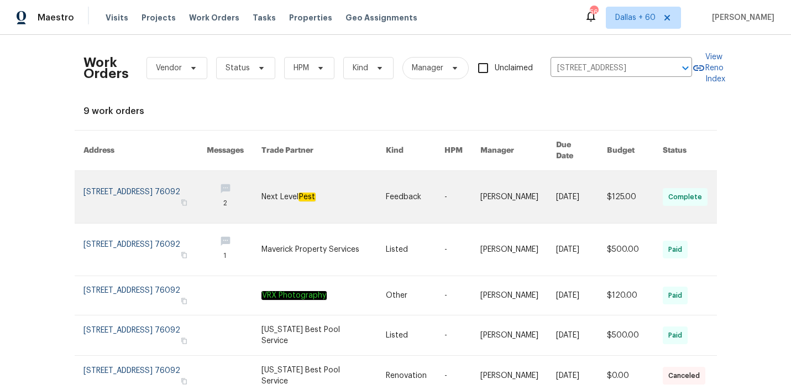
click at [274, 178] on link at bounding box center [324, 197] width 124 height 52
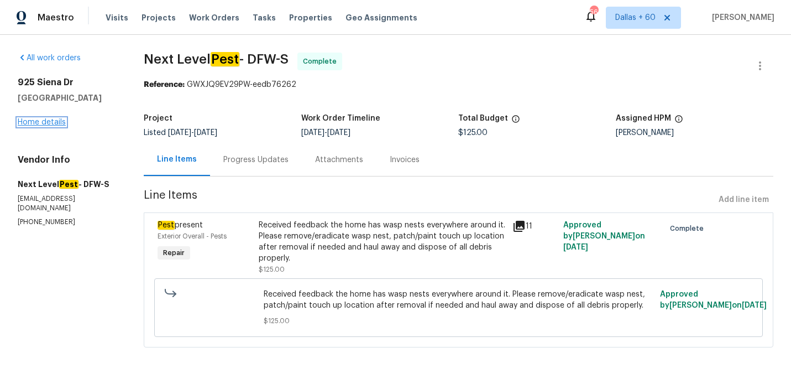
click at [48, 126] on link "Home details" at bounding box center [42, 122] width 48 height 8
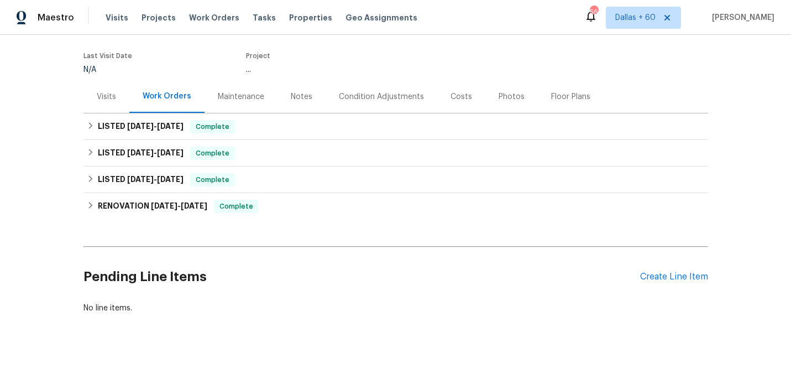
scroll to position [86, 0]
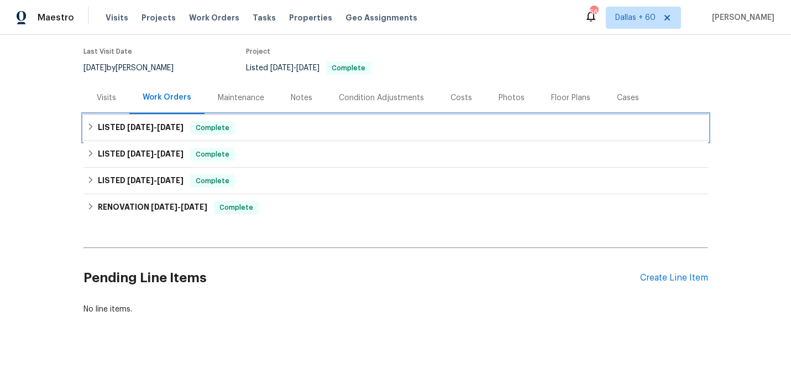
click at [295, 122] on div "LISTED 9/8/25 - 9/10/25 Complete" at bounding box center [396, 127] width 618 height 13
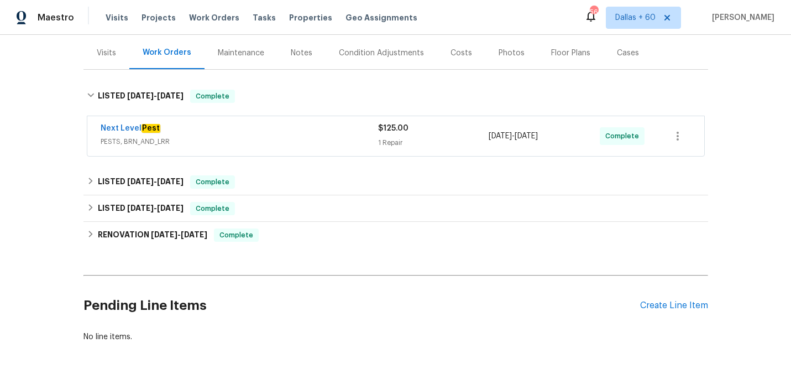
click at [296, 130] on div "Next Level Pest" at bounding box center [240, 129] width 278 height 13
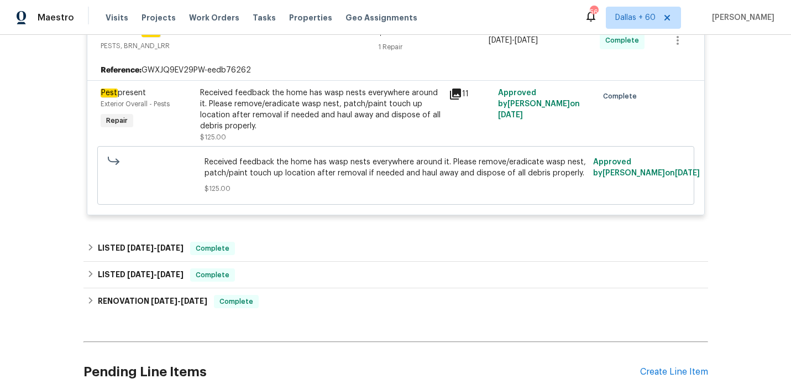
scroll to position [241, 0]
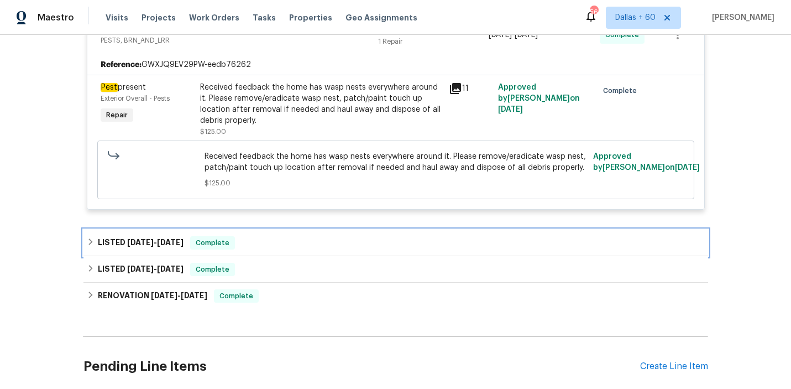
click at [296, 233] on div "LISTED 7/28/25 - 7/28/25 Complete" at bounding box center [396, 243] width 625 height 27
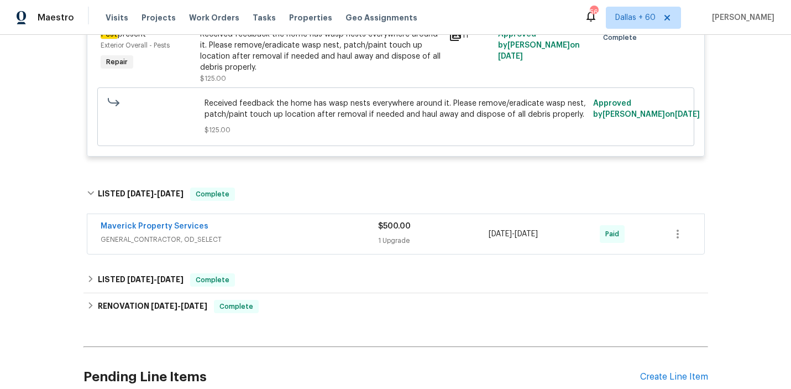
click at [296, 233] on div "Maverick Property Services" at bounding box center [240, 227] width 278 height 13
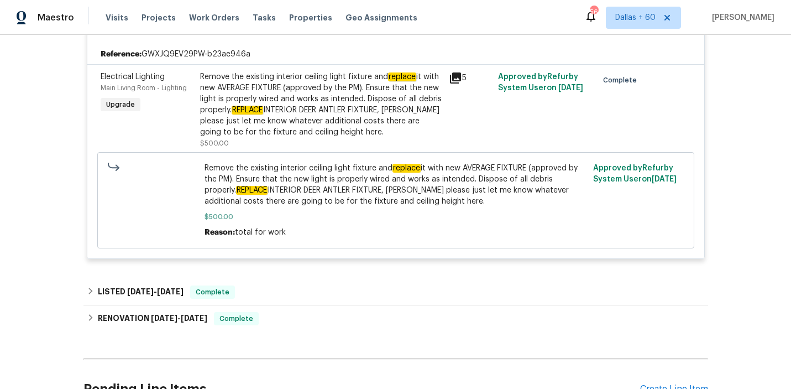
scroll to position [529, 0]
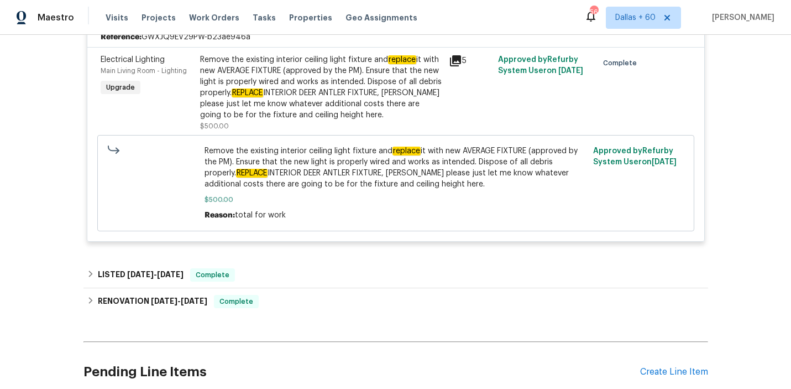
click at [286, 252] on div "Maverick Property Services GENERAL_CONTRACTOR, OD_SELECT $500.00 1 Upgrade 7/28…" at bounding box center [396, 115] width 625 height 276
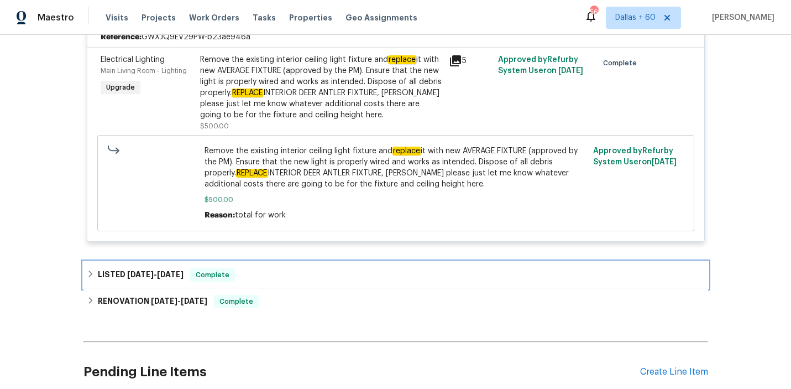
click at [288, 264] on div "LISTED 6/18/25 - 6/20/25 Complete" at bounding box center [396, 275] width 625 height 27
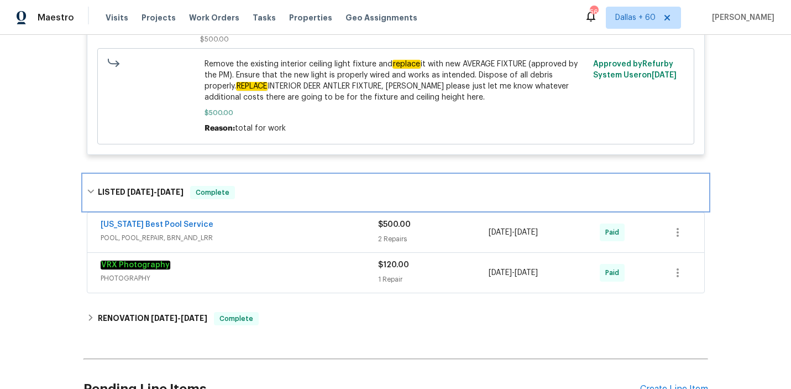
scroll to position [619, 0]
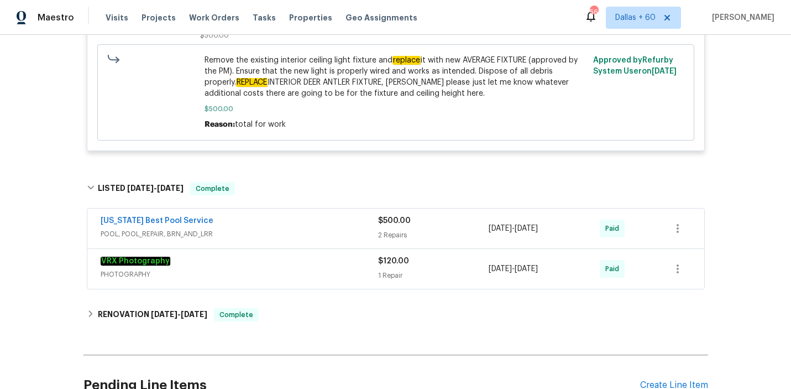
click at [284, 231] on span "POOL, POOL_REPAIR, BRN_AND_LRR" at bounding box center [240, 233] width 278 height 11
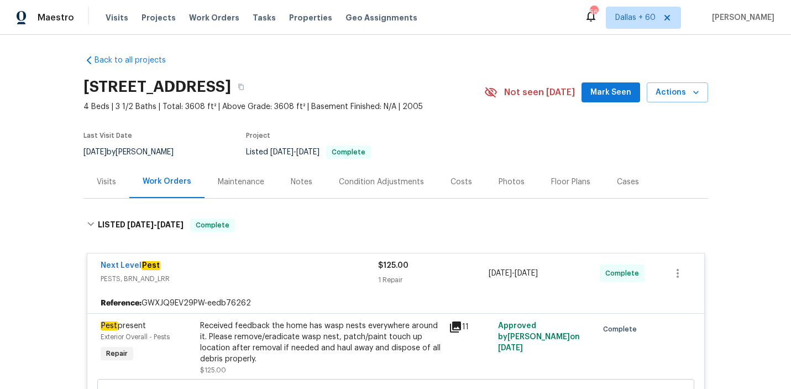
scroll to position [0, 0]
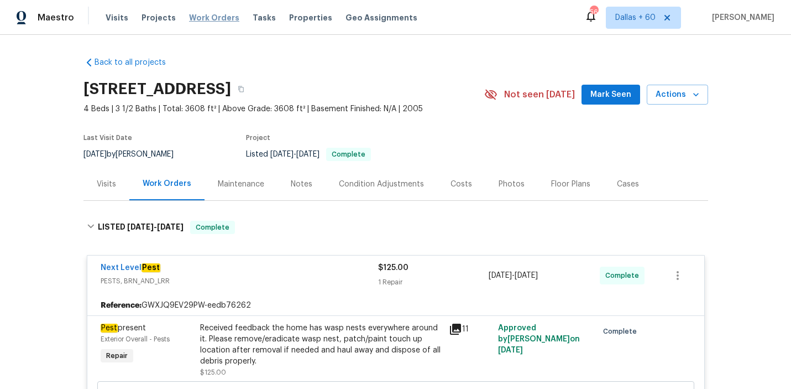
click at [214, 17] on span "Work Orders" at bounding box center [214, 17] width 50 height 11
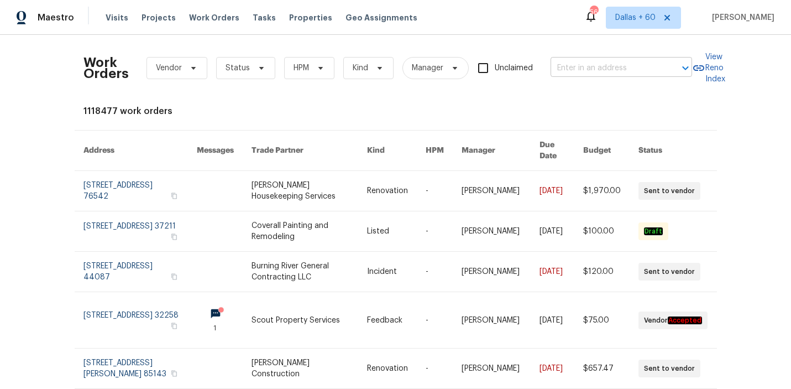
click at [594, 73] on input "text" at bounding box center [606, 68] width 111 height 17
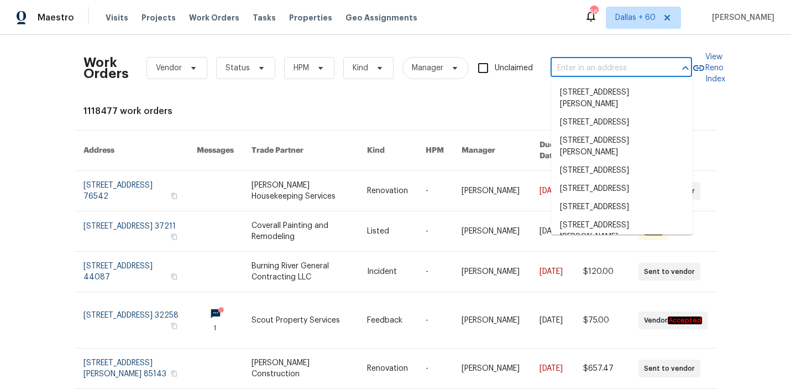
paste input "13408 Dove Ranch Rd, Roanoke, TX 76262"
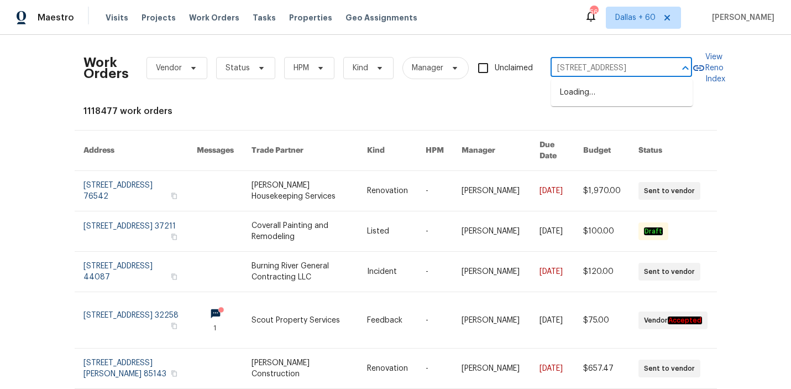
type input "13408 Dove Ranch Rd, Roanoke, TX 76262"
click at [597, 100] on li "13408 Dove Ranch Rd, Roanoke, TX 76262" at bounding box center [622, 93] width 142 height 18
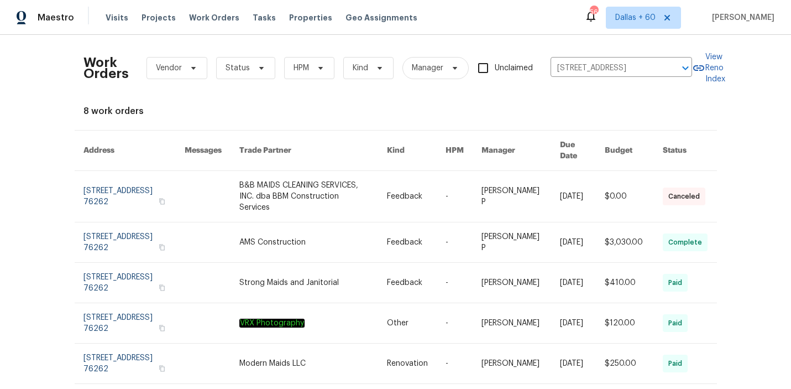
scroll to position [65, 0]
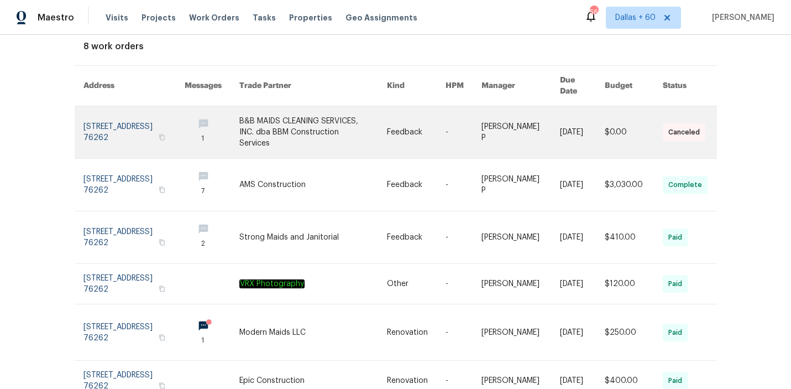
click at [304, 124] on link at bounding box center [313, 132] width 148 height 52
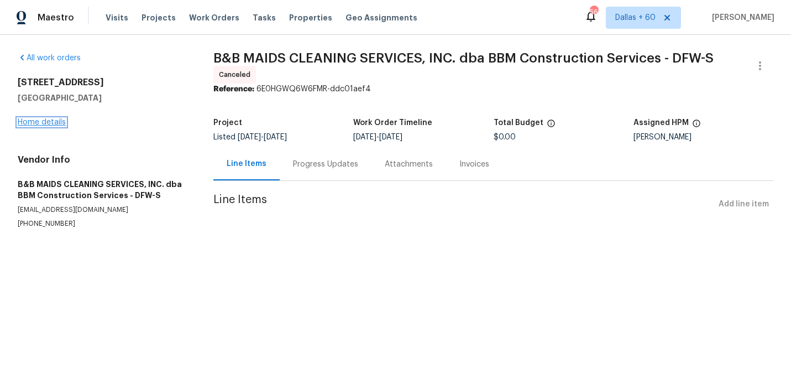
click at [33, 124] on link "Home details" at bounding box center [42, 122] width 48 height 8
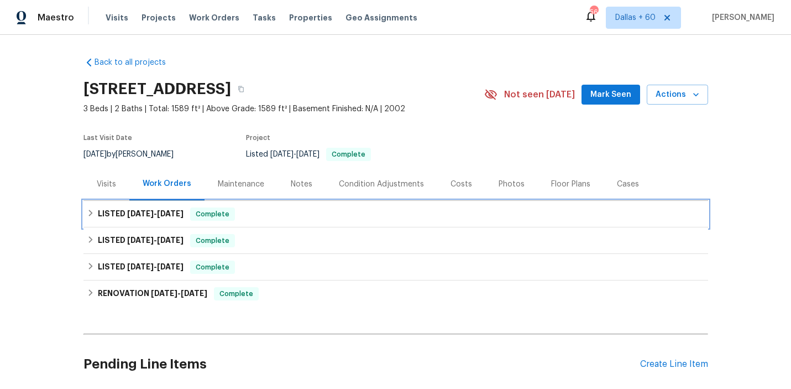
click at [288, 215] on div "LISTED 8/25/25 - 9/10/25 Complete" at bounding box center [396, 213] width 618 height 13
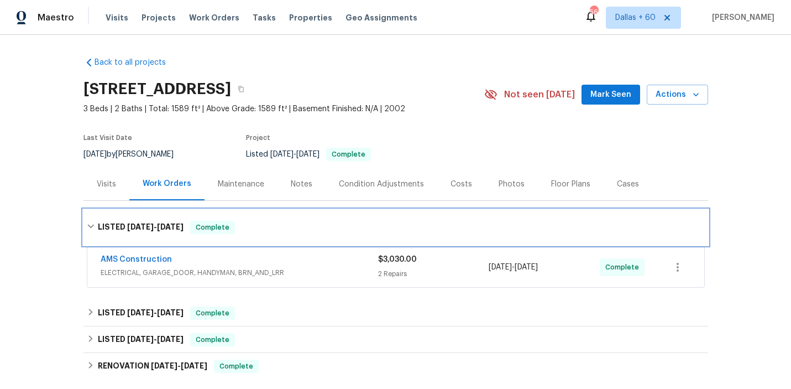
scroll to position [57, 0]
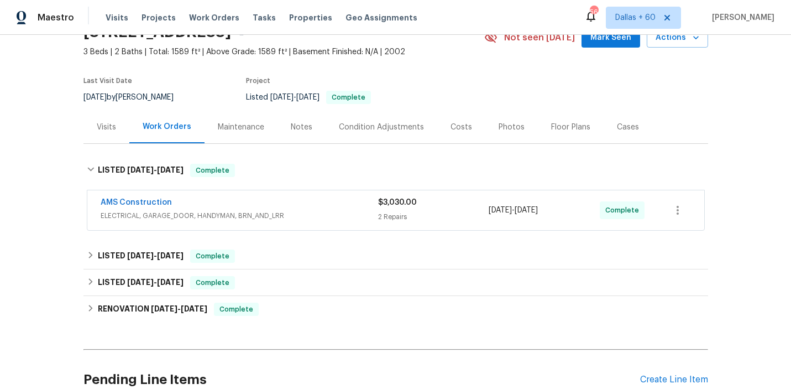
click at [288, 215] on span "ELECTRICAL, GARAGE_DOOR, HANDYMAN, BRN_AND_LRR" at bounding box center [240, 215] width 278 height 11
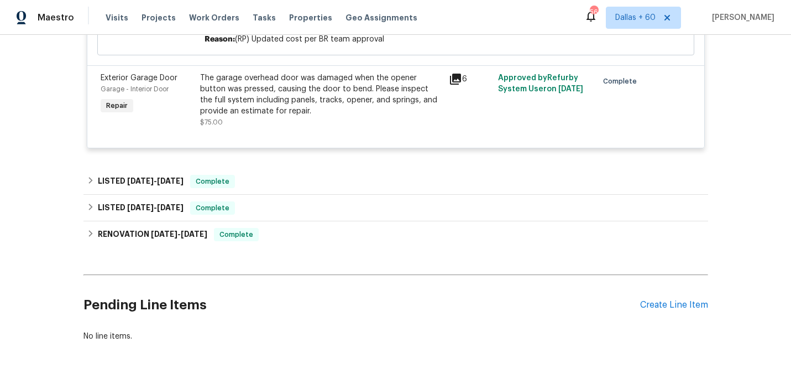
scroll to position [565, 0]
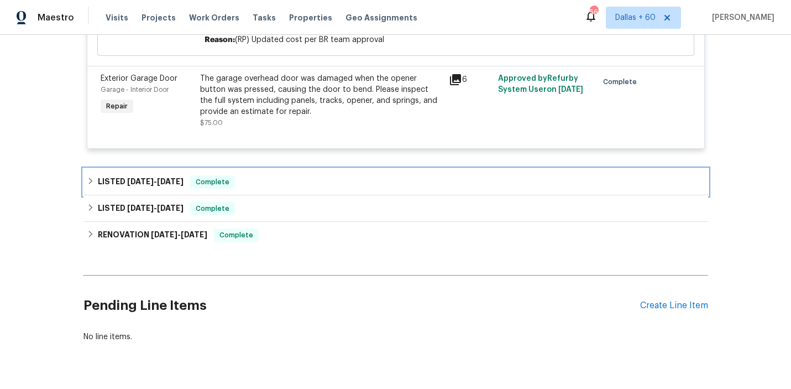
click at [291, 173] on div "LISTED 6/12/25 - 6/18/25 Complete" at bounding box center [396, 182] width 625 height 27
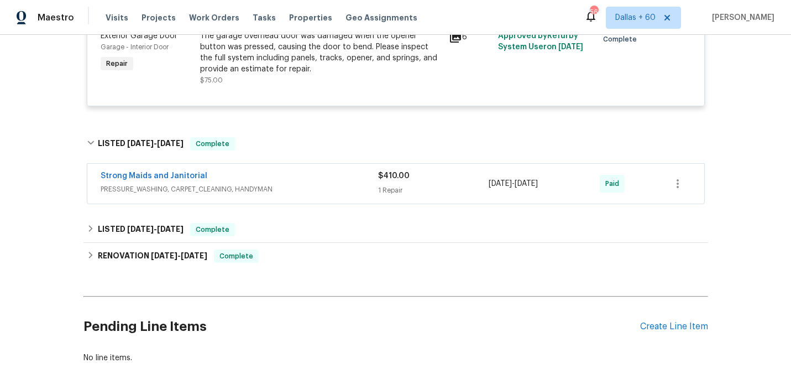
click at [291, 173] on div "Strong Maids and Janitorial" at bounding box center [240, 176] width 278 height 13
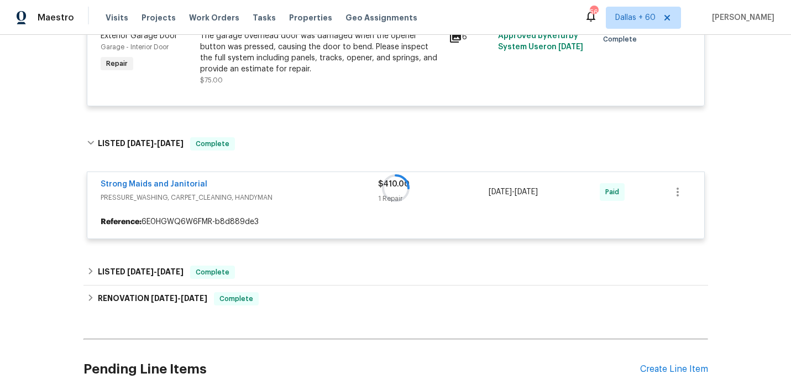
scroll to position [701, 0]
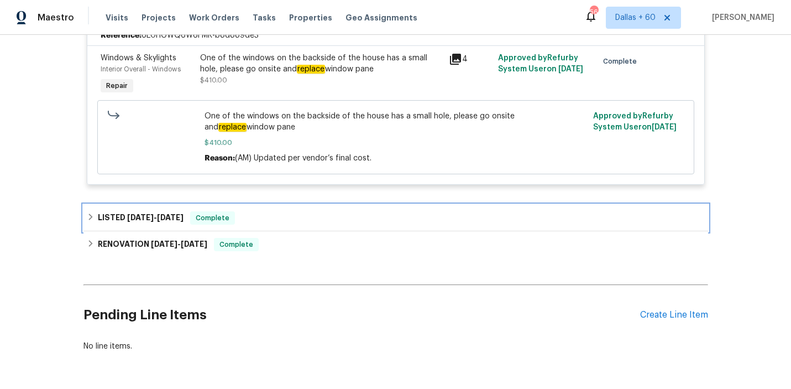
click at [295, 206] on div "LISTED 5/15/25 - 5/16/25 Complete" at bounding box center [396, 218] width 625 height 27
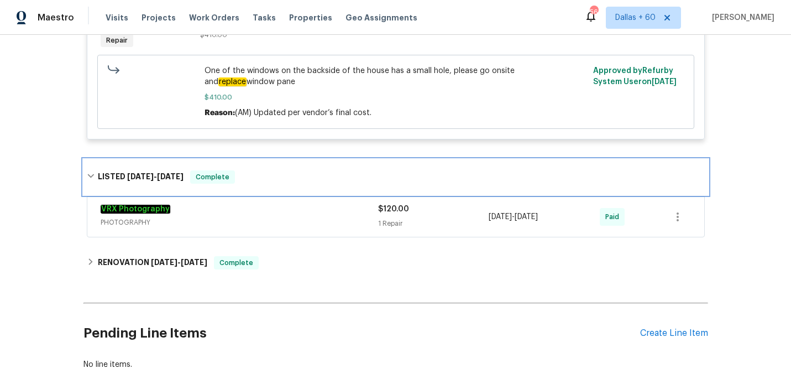
scroll to position [845, 0]
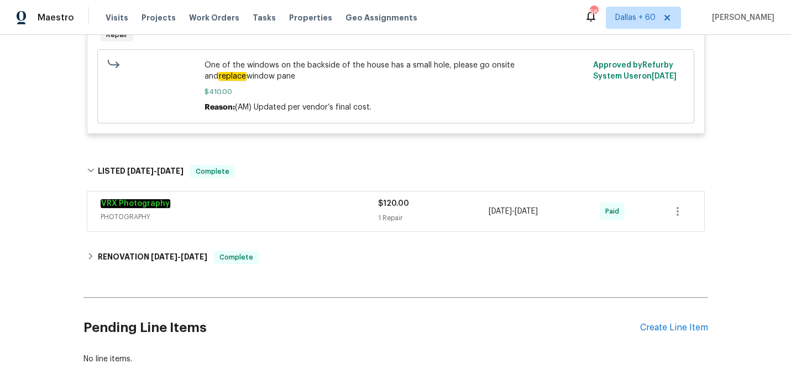
click at [295, 206] on div "VRX Photography" at bounding box center [240, 204] width 278 height 13
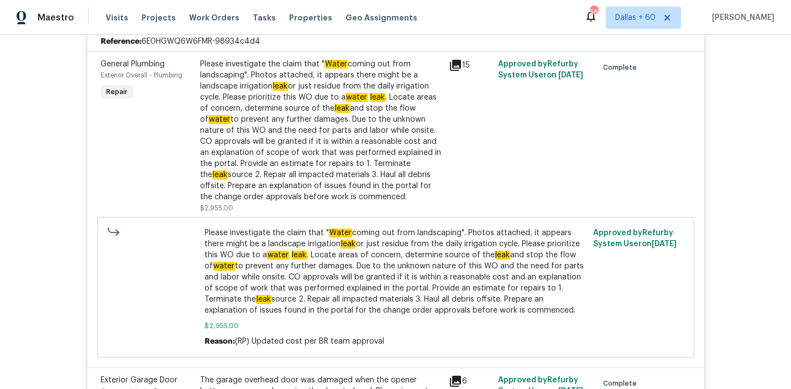
scroll to position [225, 0]
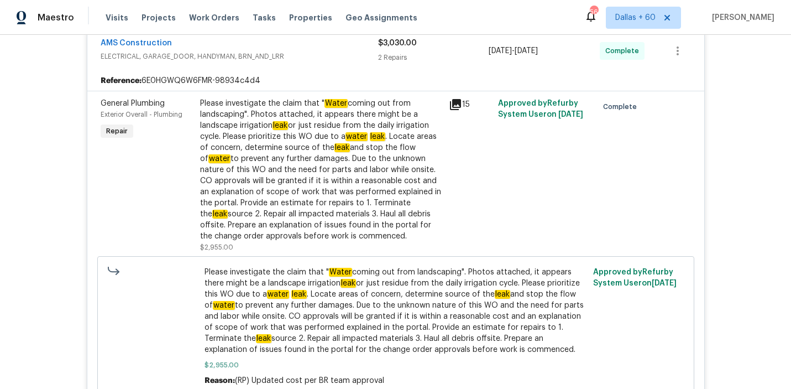
click at [353, 165] on div "Please investigate the claim that " Water coming out from landscaping". Photos …" at bounding box center [321, 170] width 242 height 144
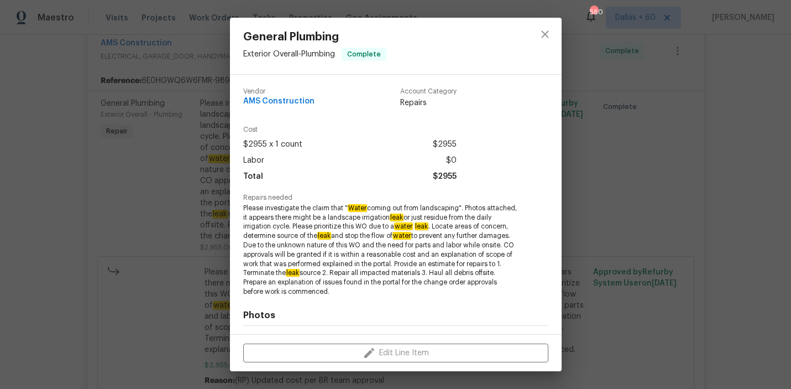
scroll to position [149, 0]
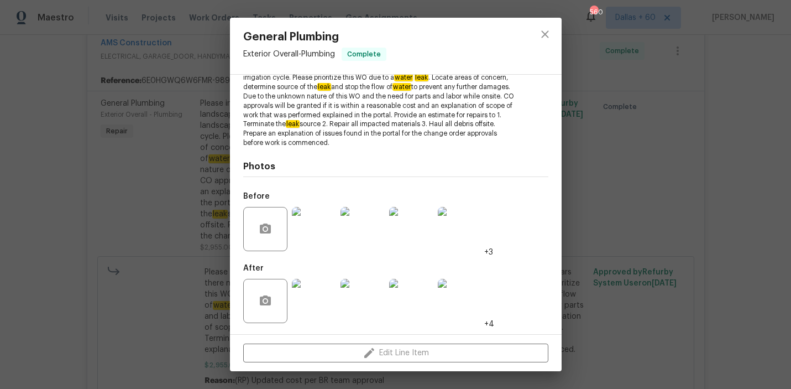
click at [55, 197] on div "General Plumbing Exterior Overall - Plumbing Complete Vendor AMS Construction A…" at bounding box center [395, 194] width 791 height 389
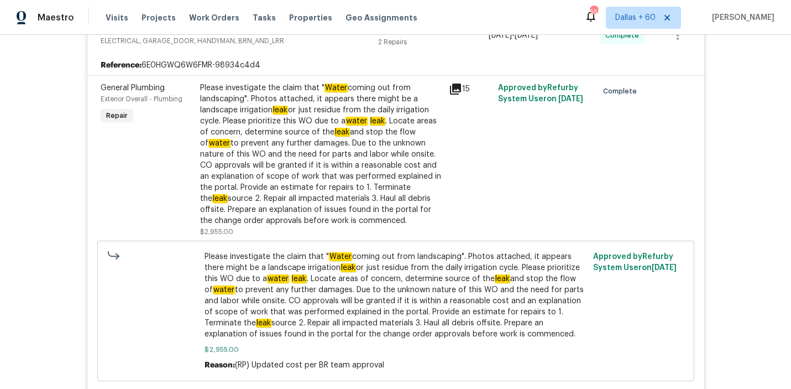
scroll to position [0, 0]
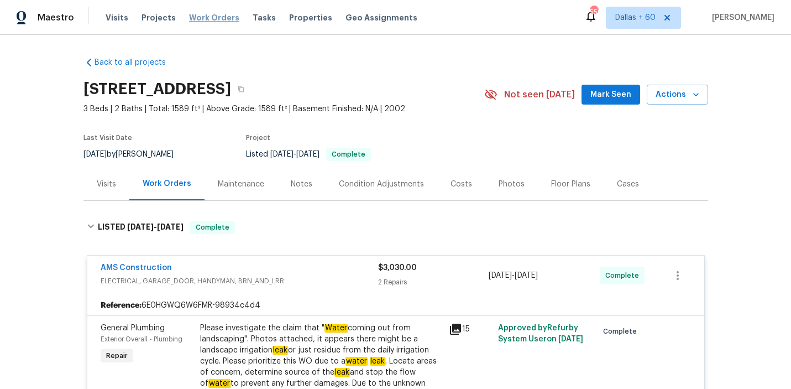
click at [207, 17] on span "Work Orders" at bounding box center [214, 17] width 50 height 11
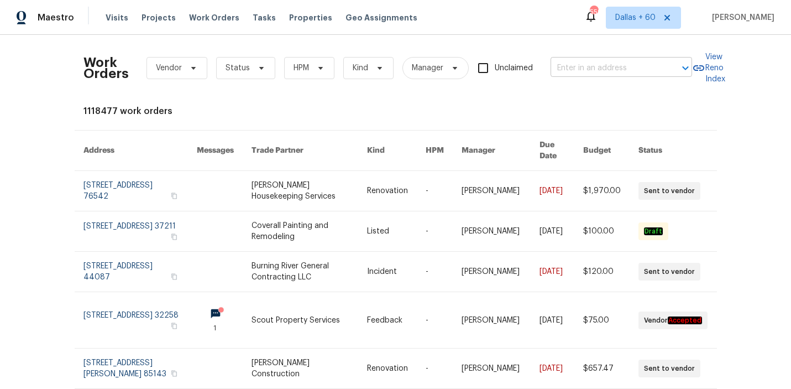
click at [600, 70] on input "text" at bounding box center [606, 68] width 111 height 17
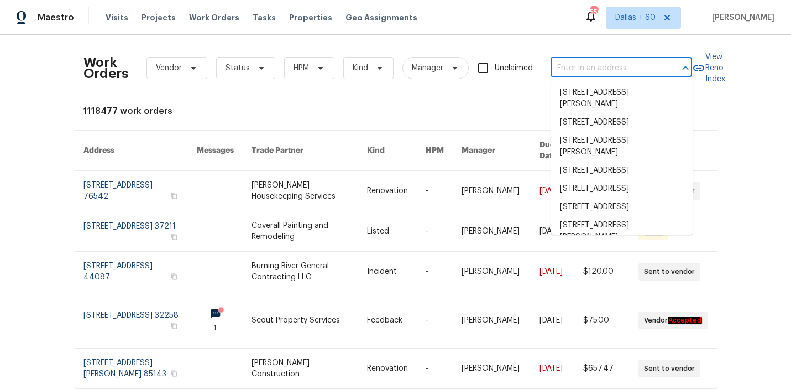
paste input "9940 Peregrine Trl, Fort Worth, TX 76108"
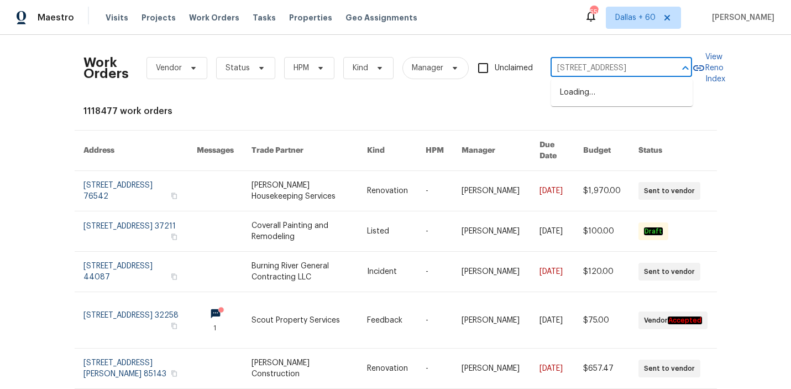
scroll to position [0, 43]
type input "9940 Peregrine Trl, Fort Worth, TX 76108"
click at [604, 96] on li "9940 Peregrine Trl, Fort Worth, TX 76108" at bounding box center [622, 93] width 142 height 18
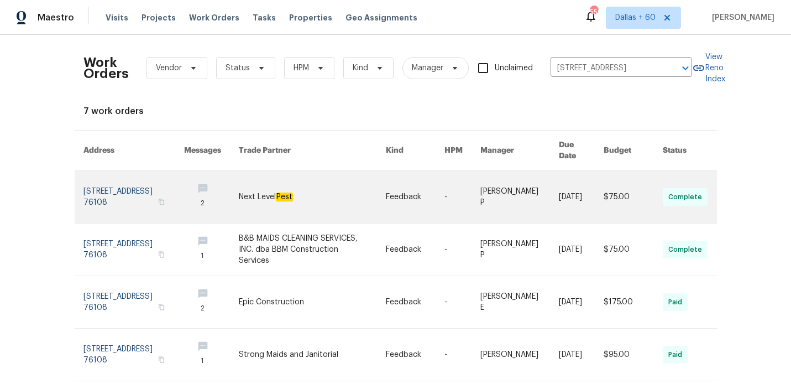
click at [336, 184] on link at bounding box center [312, 197] width 147 height 52
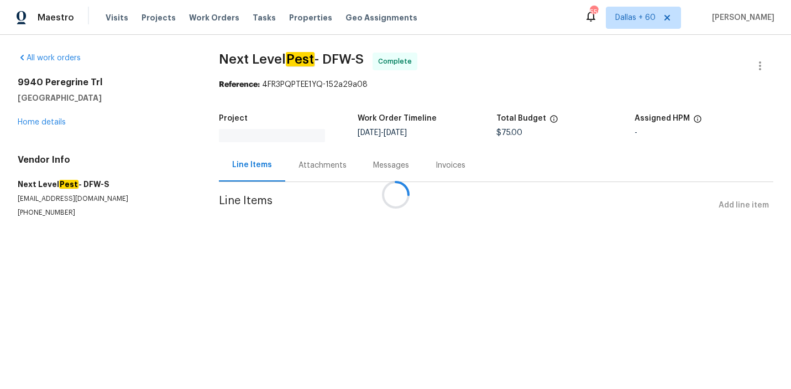
click at [28, 125] on div at bounding box center [395, 194] width 791 height 389
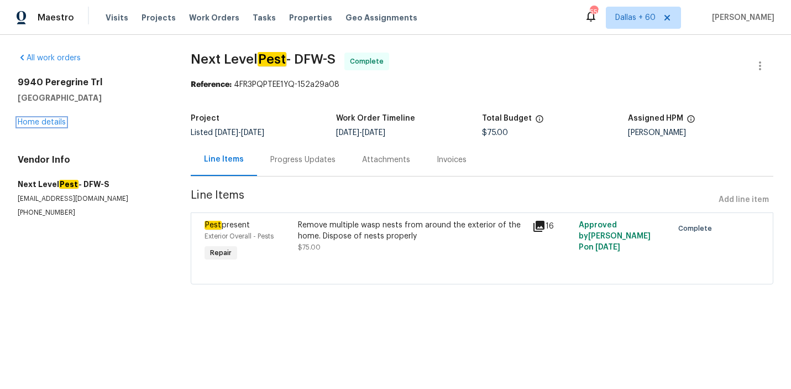
click at [29, 123] on link "Home details" at bounding box center [42, 122] width 48 height 8
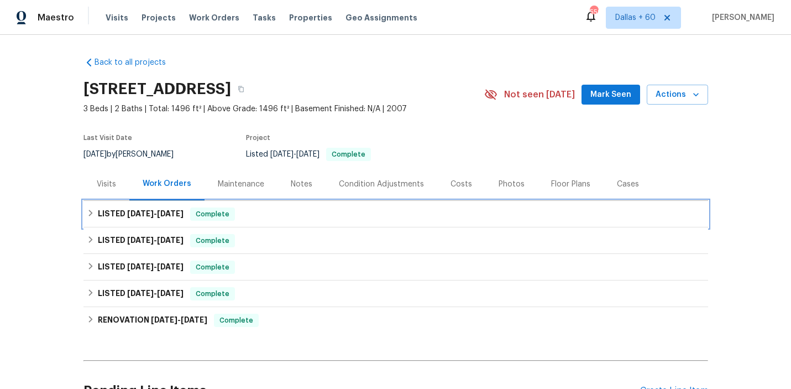
click at [300, 218] on div "LISTED 9/4/25 - 9/10/25 Complete" at bounding box center [396, 213] width 618 height 13
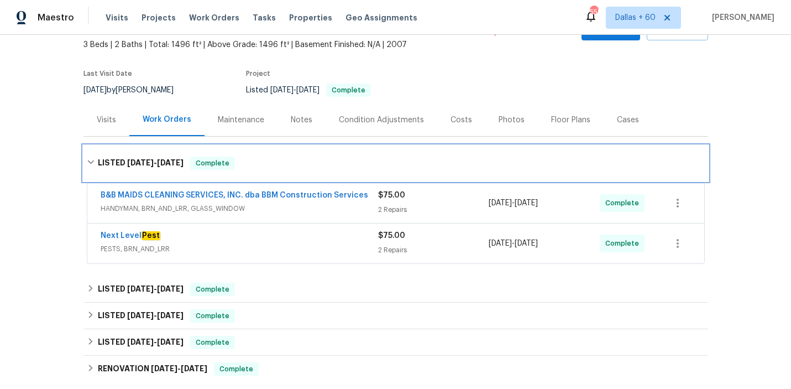
scroll to position [64, 0]
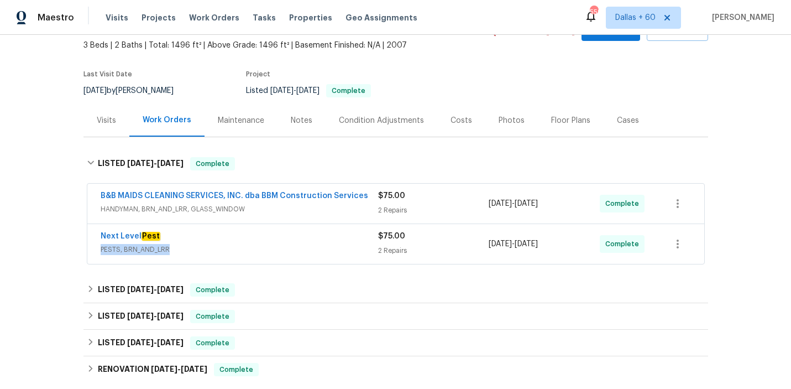
click at [306, 244] on span "PESTS, BRN_AND_LRR" at bounding box center [240, 249] width 278 height 11
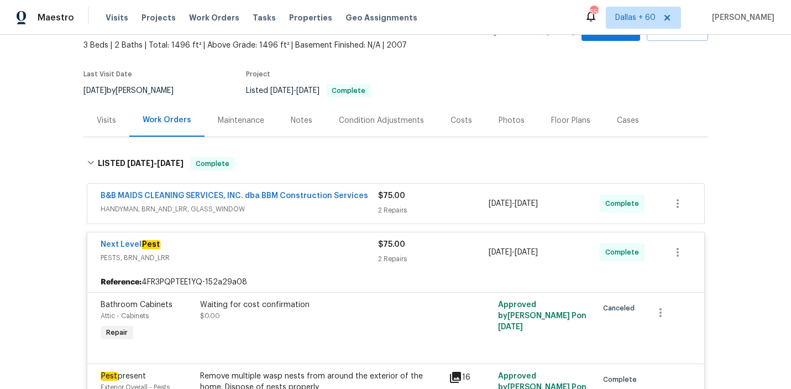
click at [314, 210] on span "HANDYMAN, BRN_AND_LRR, GLASS_WINDOW" at bounding box center [240, 209] width 278 height 11
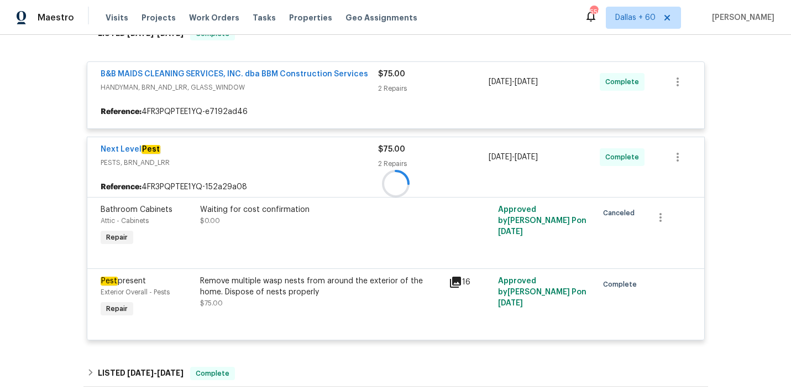
scroll to position [200, 0]
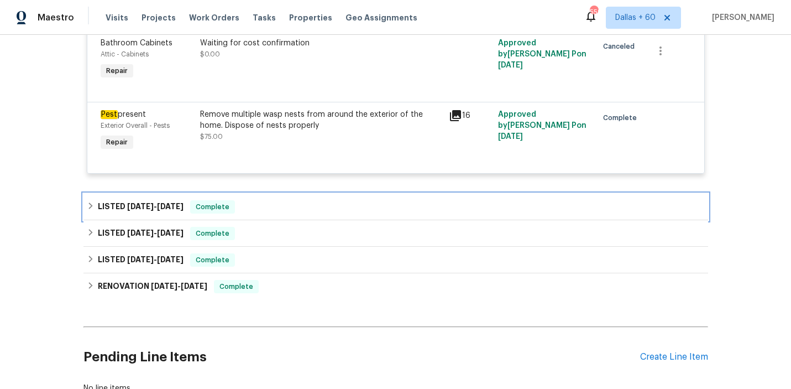
click at [312, 200] on div "LISTED 8/14/25 - 8/25/25 Complete" at bounding box center [396, 206] width 618 height 13
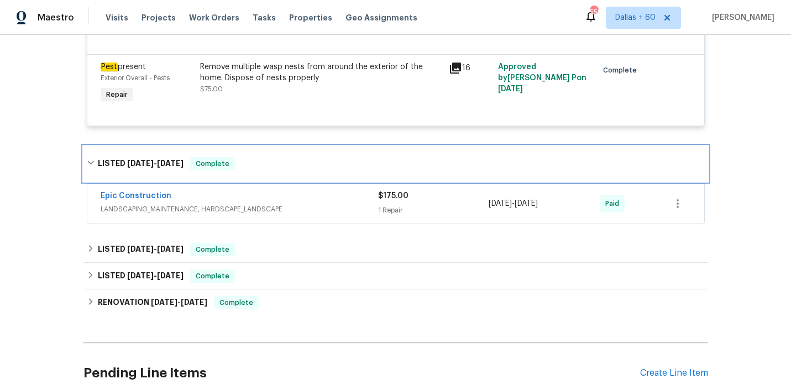
scroll to position [590, 0]
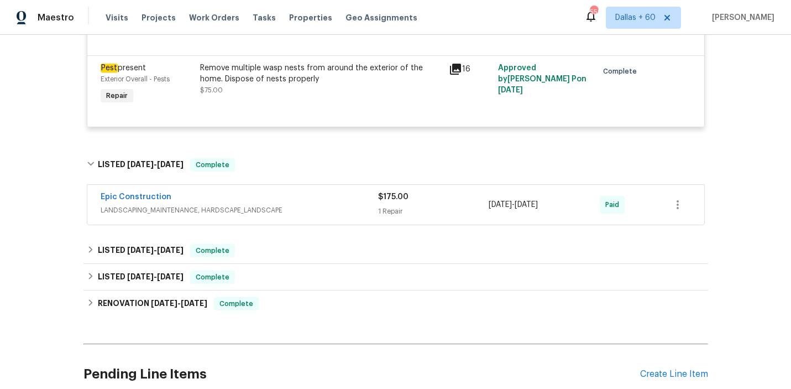
click at [312, 205] on span "LANDSCAPING_MAINTENANCE, HARDSCAPE_LANDSCAPE" at bounding box center [240, 210] width 278 height 11
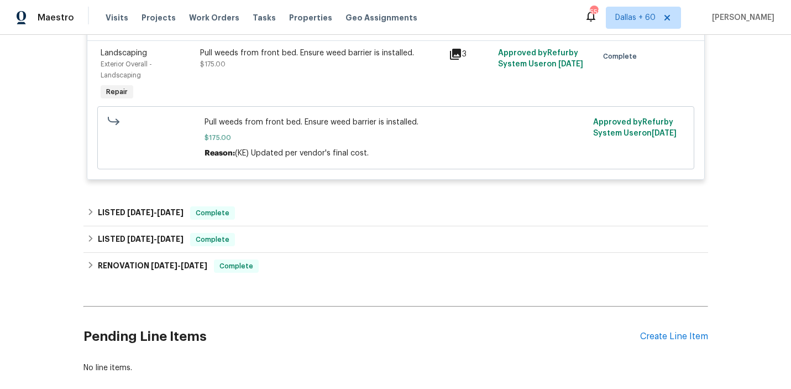
scroll to position [857, 0]
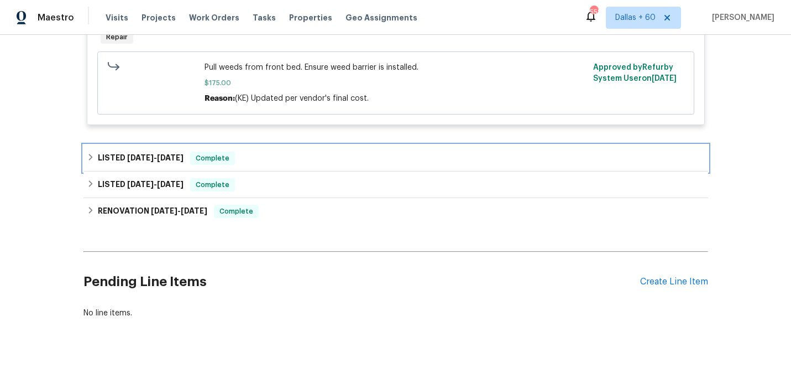
click at [308, 153] on div "LISTED 5/21/25 - 5/27/25 Complete" at bounding box center [396, 158] width 618 height 13
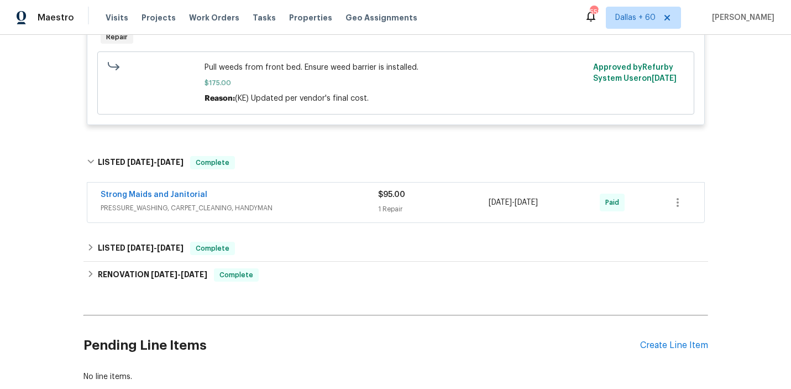
click at [324, 192] on div "Strong Maids and Janitorial" at bounding box center [240, 195] width 278 height 13
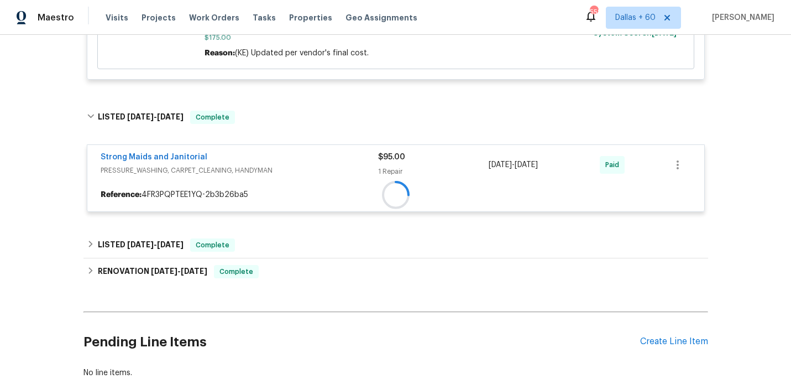
scroll to position [963, 0]
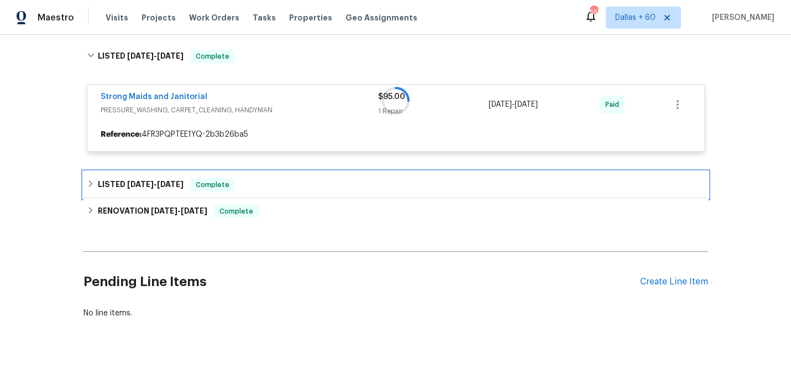
click at [315, 183] on div "LISTED 4/16/25 - 4/17/25 Complete" at bounding box center [396, 184] width 618 height 13
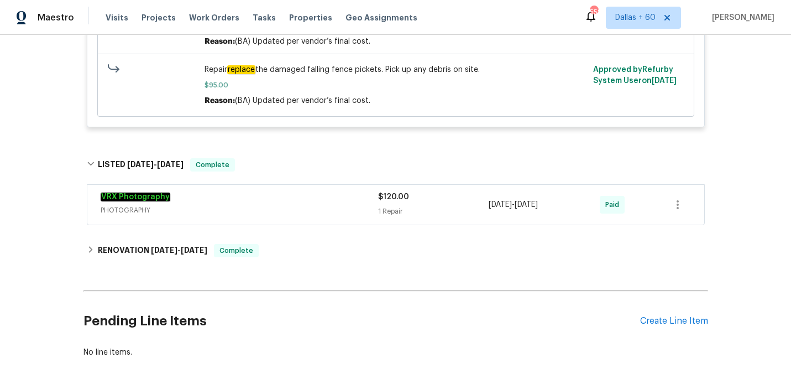
click at [321, 209] on span "PHOTOGRAPHY" at bounding box center [240, 210] width 278 height 11
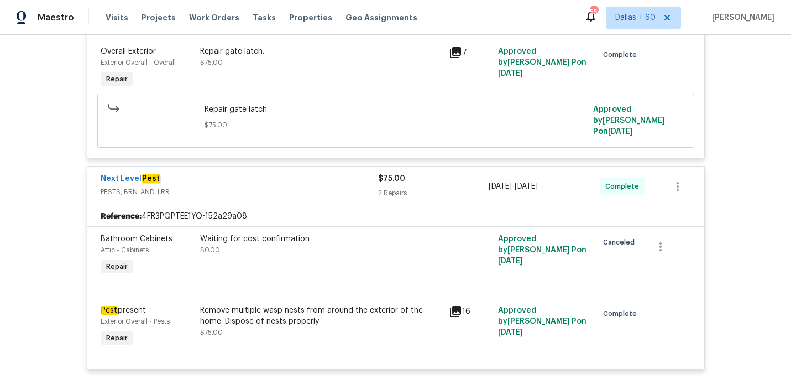
scroll to position [0, 0]
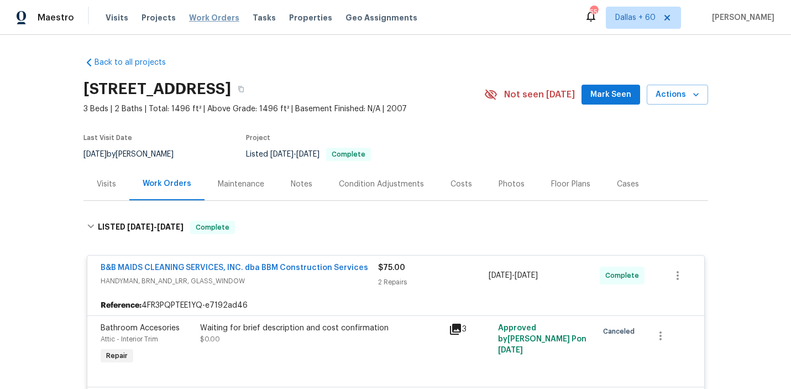
click at [209, 15] on span "Work Orders" at bounding box center [214, 17] width 50 height 11
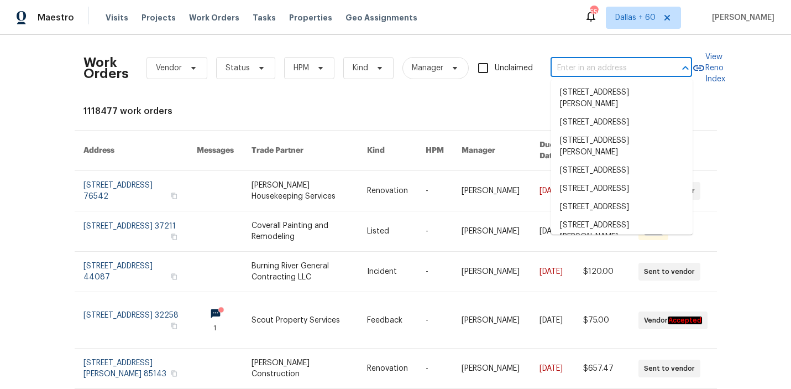
click at [595, 68] on input "text" at bounding box center [606, 68] width 111 height 17
paste input "2351 County Road 4010, Decatur, TX 76234"
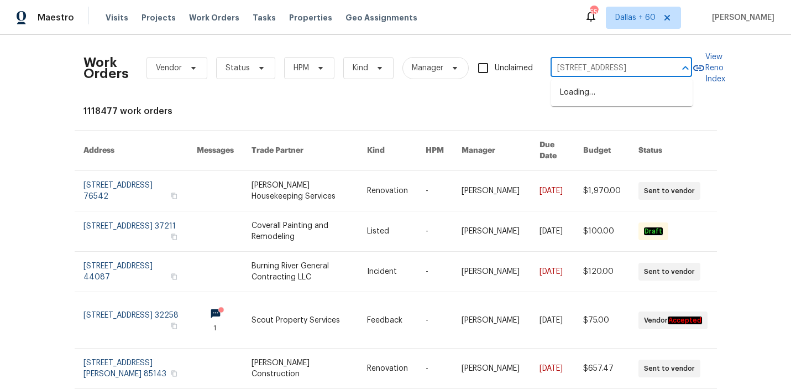
type input "2351 County Road 4010, Decatur, TX 76234"
click at [594, 91] on li "2351 County Road 4010, Decatur, TX 76234" at bounding box center [622, 93] width 142 height 18
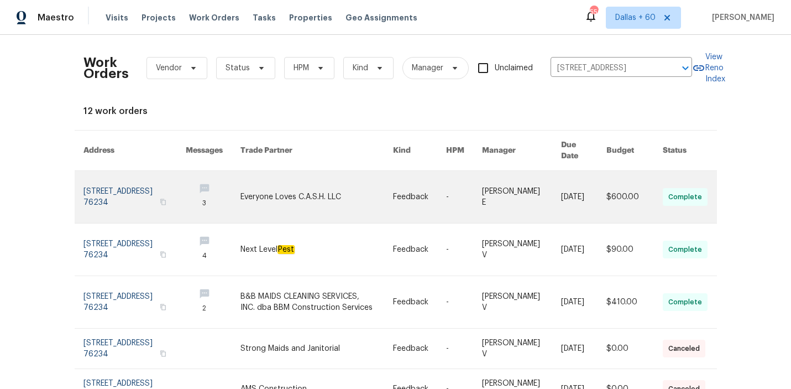
click at [351, 186] on link at bounding box center [317, 197] width 153 height 52
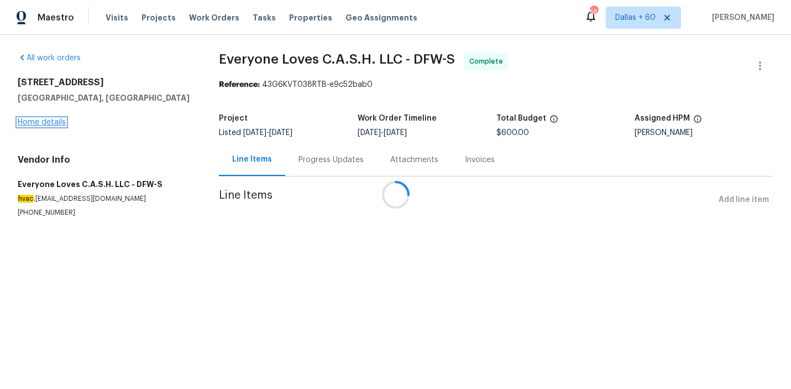
click at [45, 123] on link "Home details" at bounding box center [42, 122] width 48 height 8
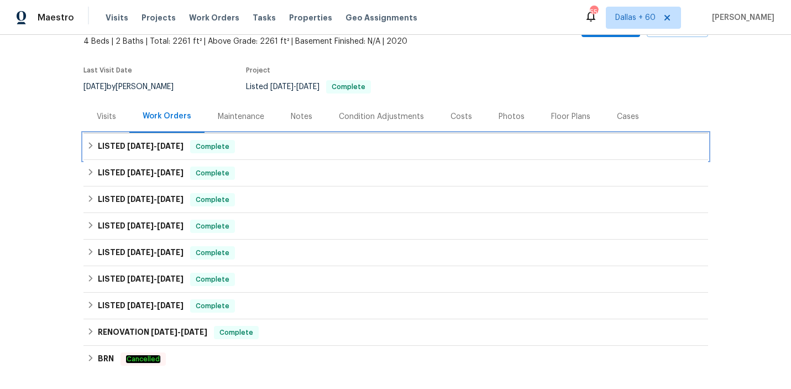
click at [347, 139] on div "LISTED 9/8/25 - 9/10/25 Complete" at bounding box center [396, 146] width 625 height 27
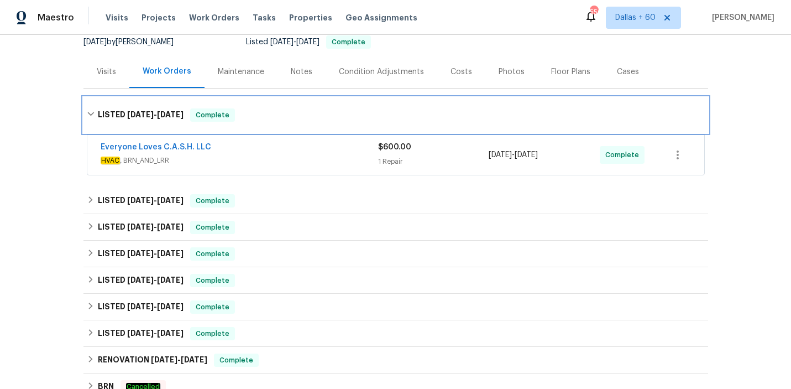
scroll to position [112, 0]
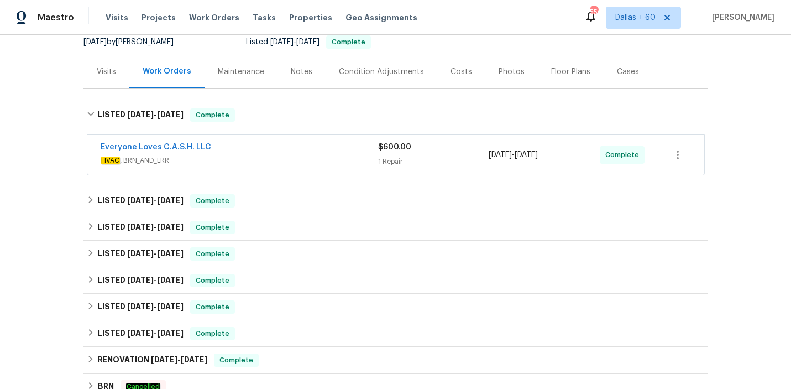
click at [347, 139] on div "Everyone Loves C.A.S.H. LLC HVAC , BRN_AND_LRR $600.00 1 Repair 9/8/2025 - 9/9/…" at bounding box center [395, 155] width 617 height 40
click at [347, 142] on div "Everyone Loves C.A.S.H. LLC" at bounding box center [240, 148] width 278 height 13
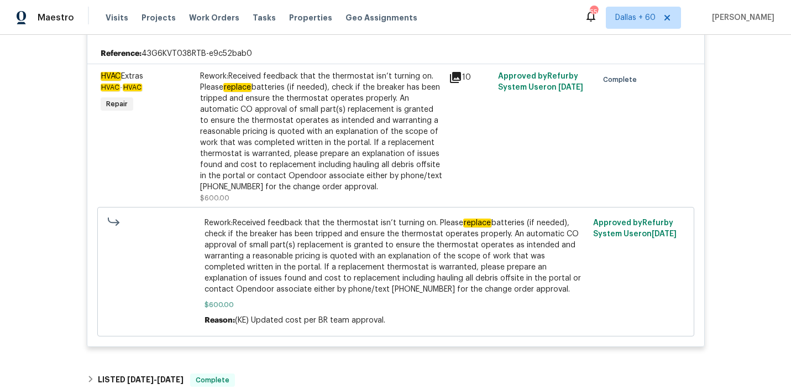
scroll to position [256, 0]
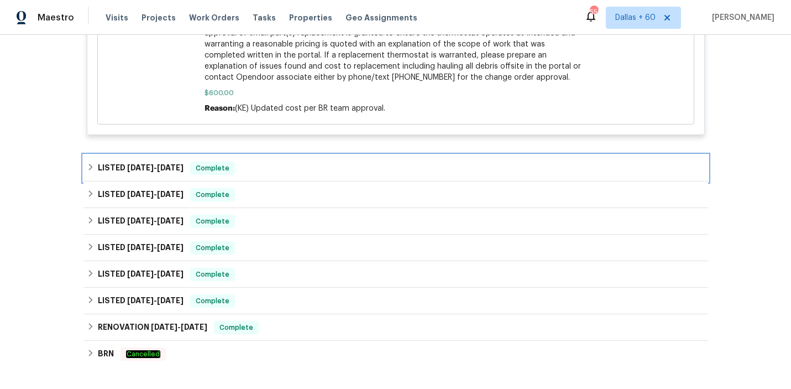
click at [259, 167] on div "LISTED 9/3/25 - 9/4/25 Complete" at bounding box center [396, 168] width 618 height 13
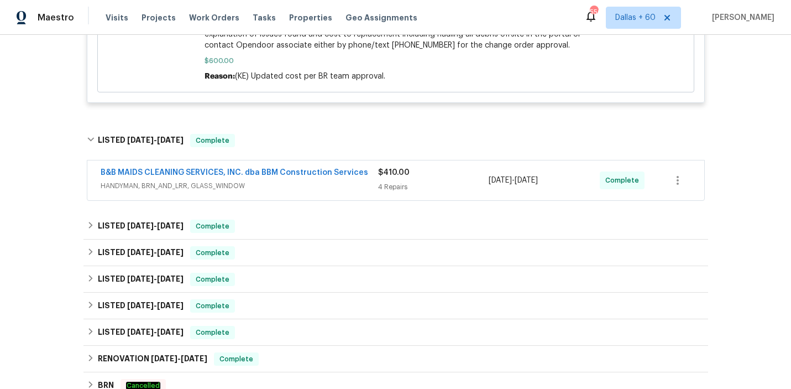
click at [282, 182] on span "HANDYMAN, BRN_AND_LRR, GLASS_WINDOW" at bounding box center [240, 185] width 278 height 11
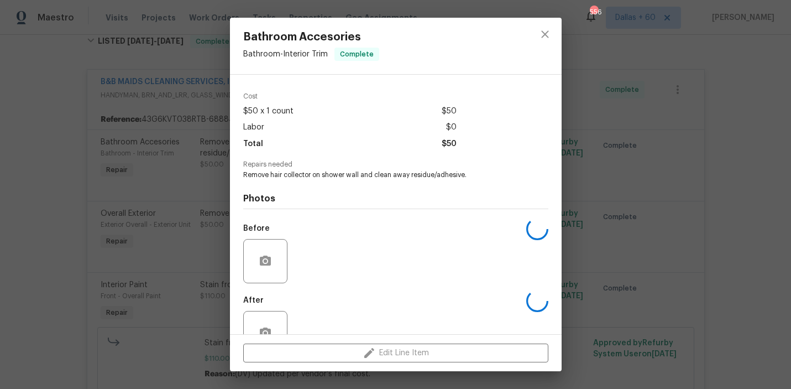
scroll to position [72, 0]
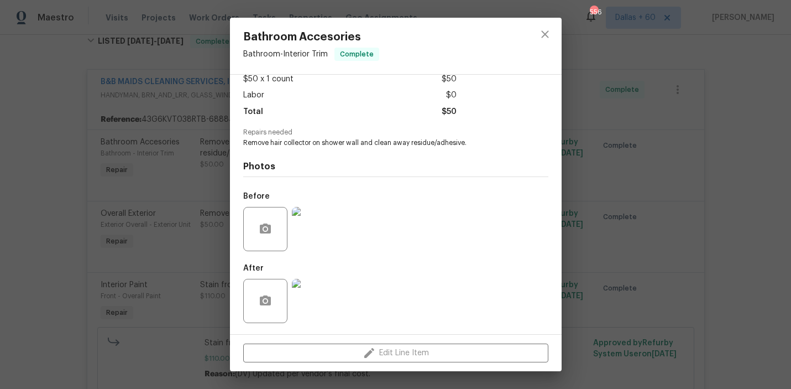
click at [71, 171] on div "Bathroom Accesories Bathroom - Interior Trim Complete Vendor B&B MAIDS CLEANING…" at bounding box center [395, 194] width 791 height 389
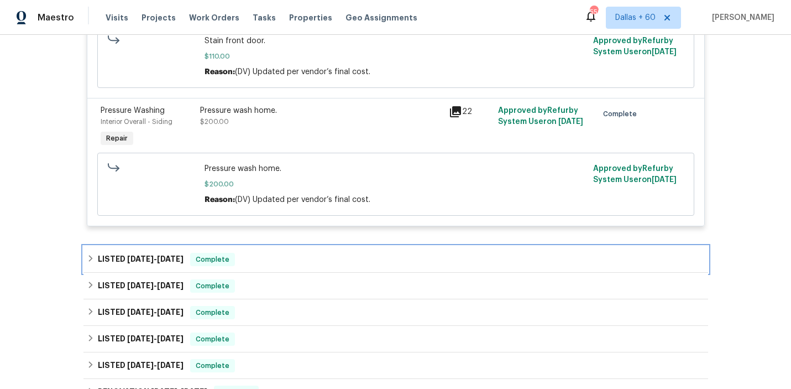
click at [283, 265] on div "LISTED 9/3/25 - 9/5/25 Complete" at bounding box center [396, 259] width 618 height 13
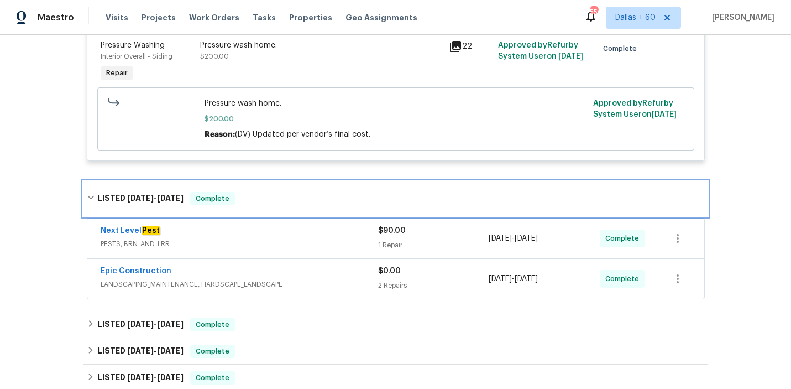
scroll to position [974, 0]
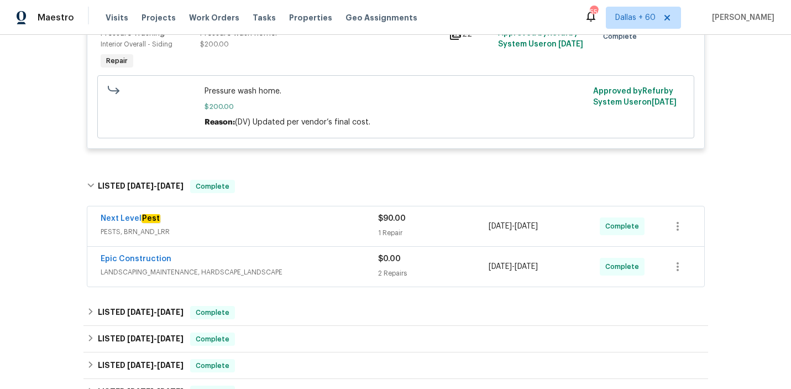
click at [303, 273] on span "LANDSCAPING_MAINTENANCE, HARDSCAPE_LANDSCAPE" at bounding box center [240, 272] width 278 height 11
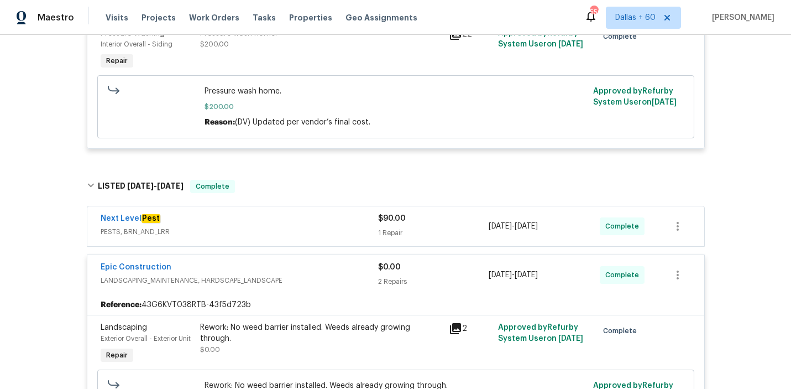
click at [294, 221] on div "Next Level Pest" at bounding box center [240, 219] width 278 height 13
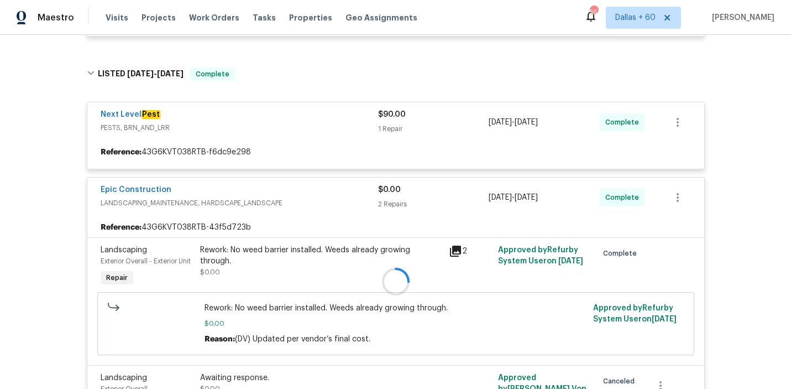
scroll to position [1111, 0]
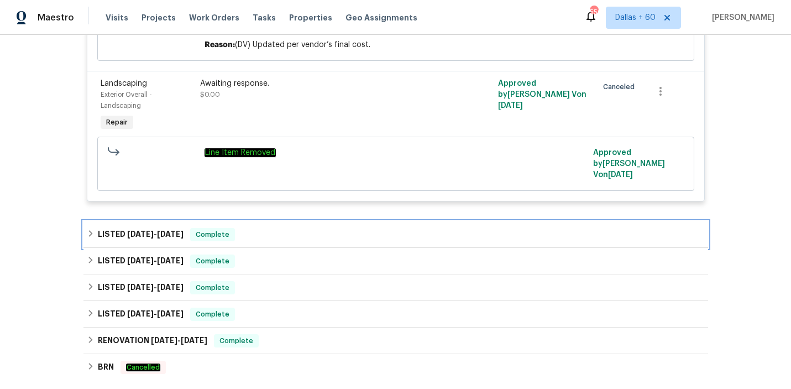
click at [300, 228] on div "LISTED 8/13/25 - 8/20/25 Complete" at bounding box center [396, 234] width 618 height 13
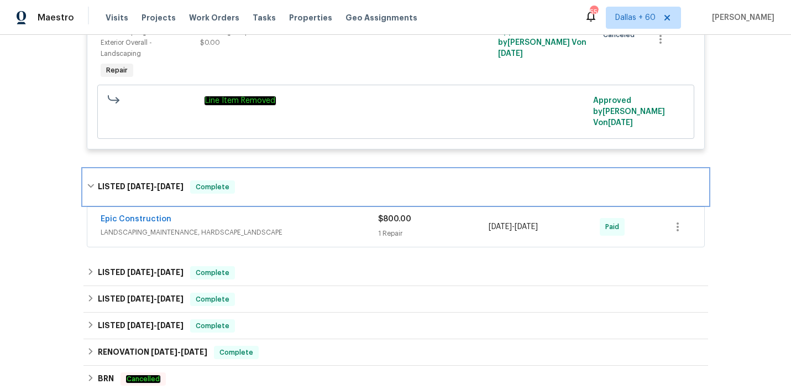
scroll to position [1497, 0]
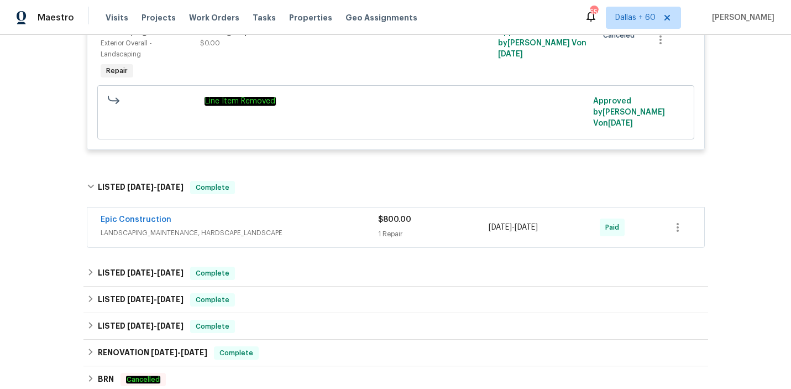
click at [300, 227] on span "LANDSCAPING_MAINTENANCE, HARDSCAPE_LANDSCAPE" at bounding box center [240, 232] width 278 height 11
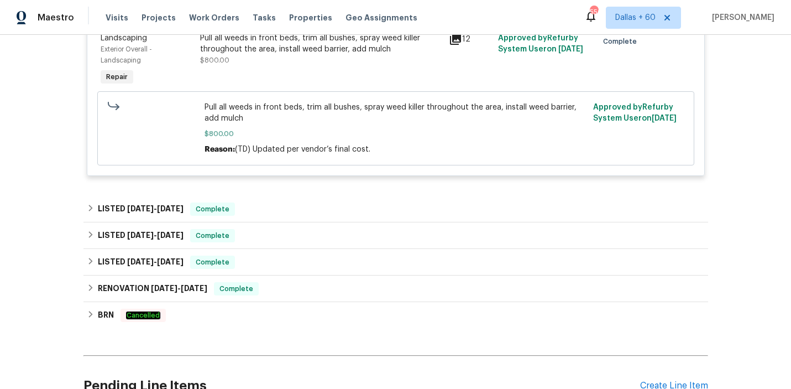
scroll to position [1849, 0]
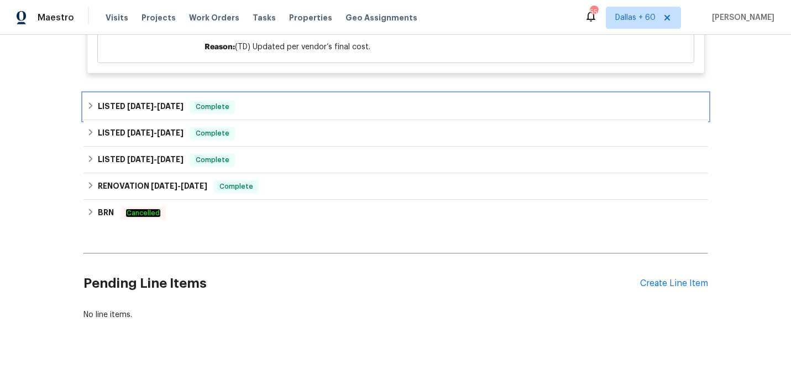
click at [315, 107] on div "LISTED 6/30/25 - 7/2/25 Complete" at bounding box center [396, 106] width 625 height 27
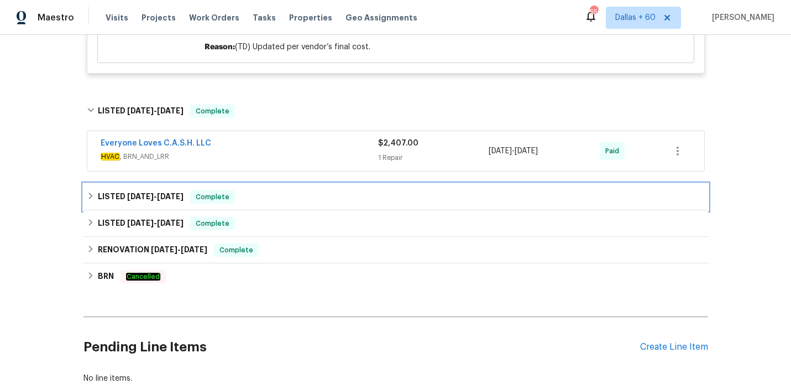
click at [304, 191] on div "LISTED 5/27/25 - 5/30/25 Complete" at bounding box center [396, 196] width 618 height 13
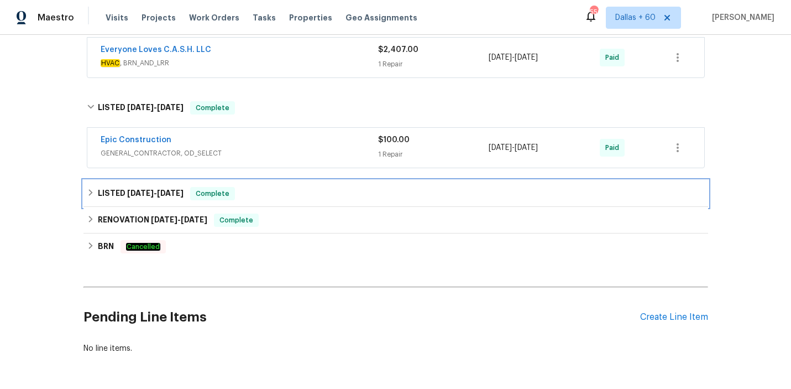
click at [304, 192] on div "LISTED 3/8/25 - 3/10/25 Complete" at bounding box center [396, 193] width 618 height 13
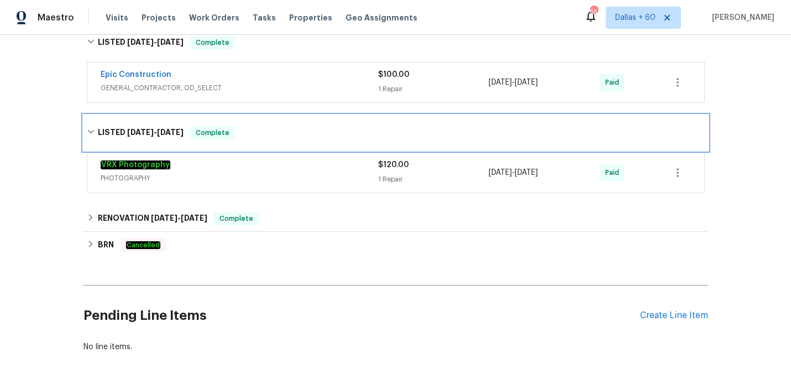
scroll to position [2009, 0]
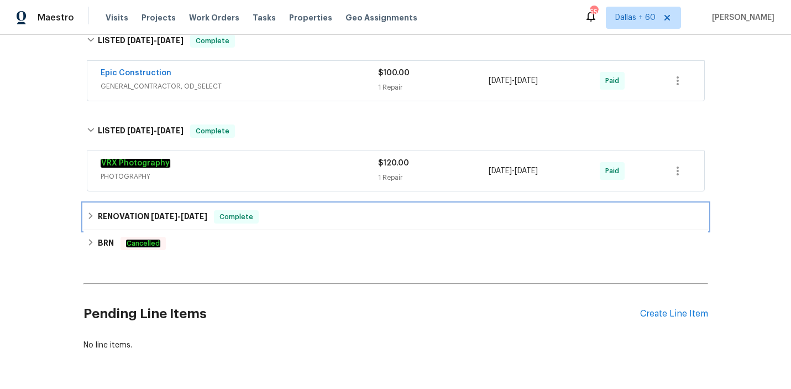
click at [305, 210] on div "RENOVATION 1/27/25 - 1/29/25 Complete" at bounding box center [396, 216] width 618 height 13
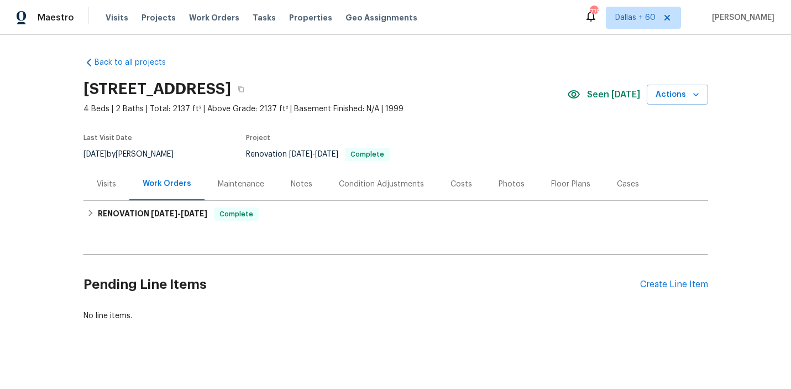
click at [95, 190] on div "Visits" at bounding box center [107, 184] width 46 height 33
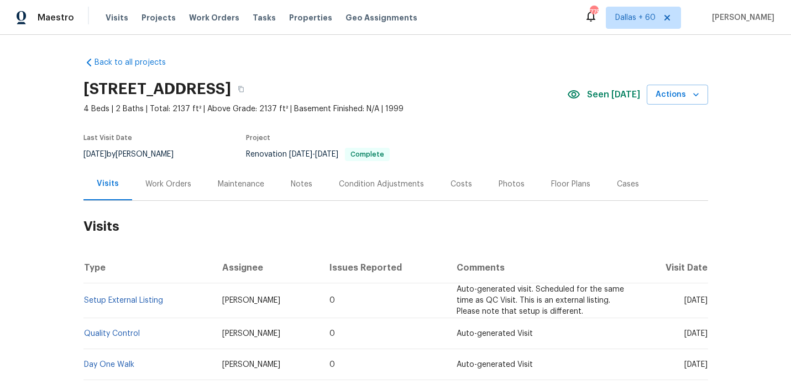
scroll to position [97, 0]
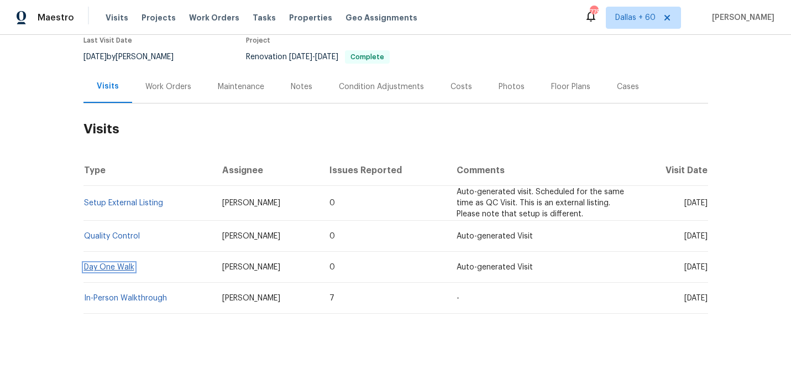
click at [100, 264] on link "Day One Walk" at bounding box center [109, 267] width 50 height 8
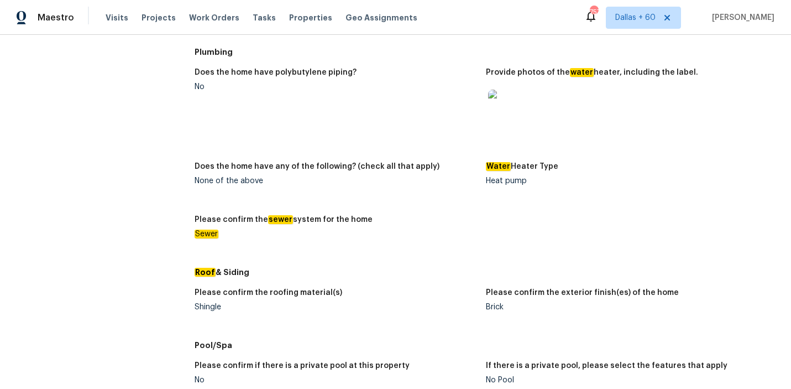
scroll to position [350, 0]
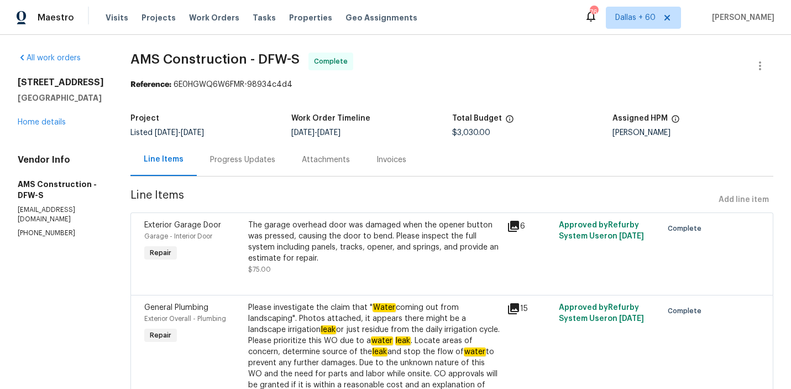
click at [233, 154] on div "Progress Updates" at bounding box center [243, 159] width 92 height 33
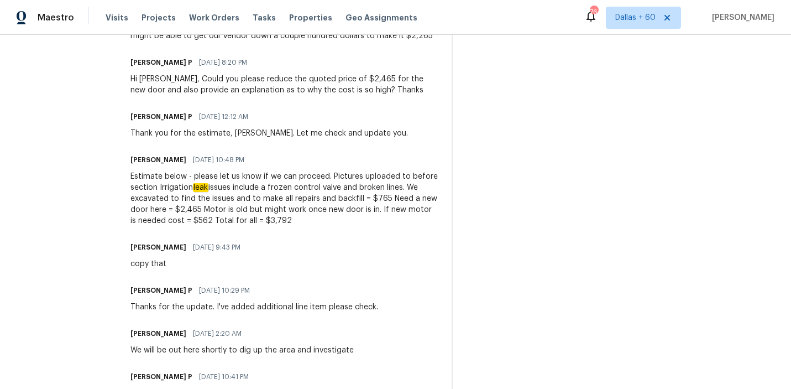
scroll to position [914, 0]
